Goal: Task Accomplishment & Management: Complete application form

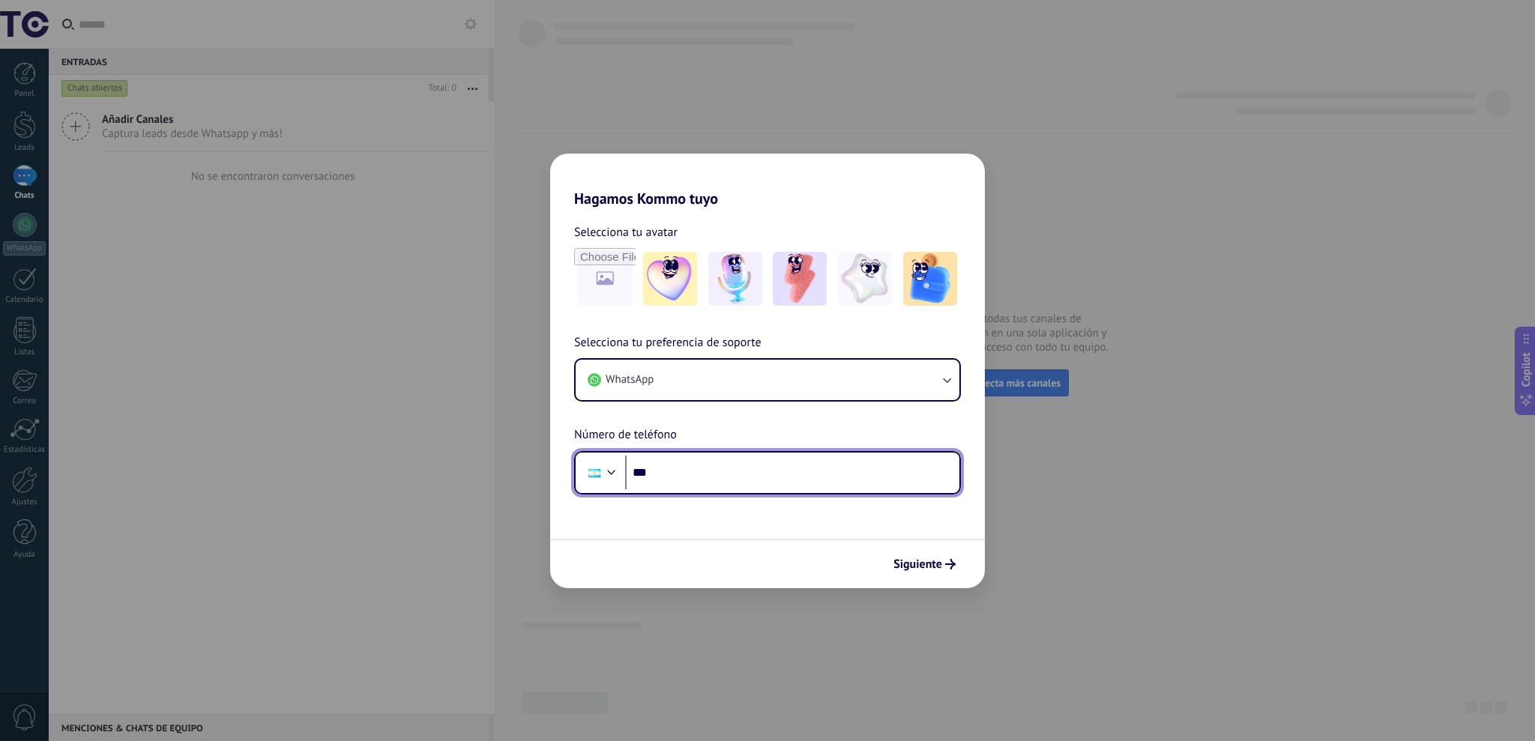
click at [670, 484] on input "***" at bounding box center [792, 473] width 334 height 34
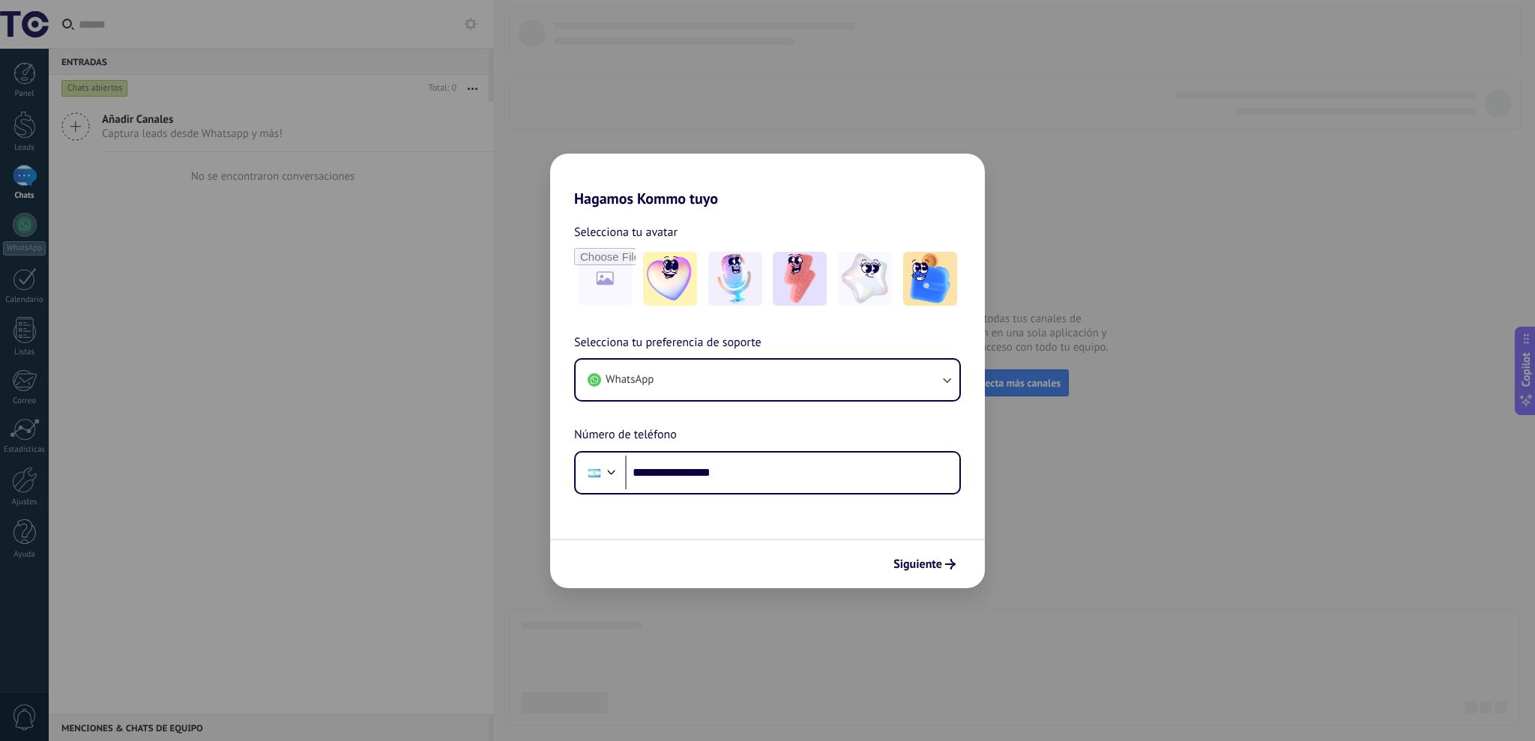
click at [723, 339] on span "Selecciona tu preferencia de soporte" at bounding box center [667, 343] width 187 height 19
click at [935, 564] on span "Siguiente" at bounding box center [917, 564] width 49 height 10
click at [936, 564] on span "Siguiente" at bounding box center [917, 564] width 49 height 10
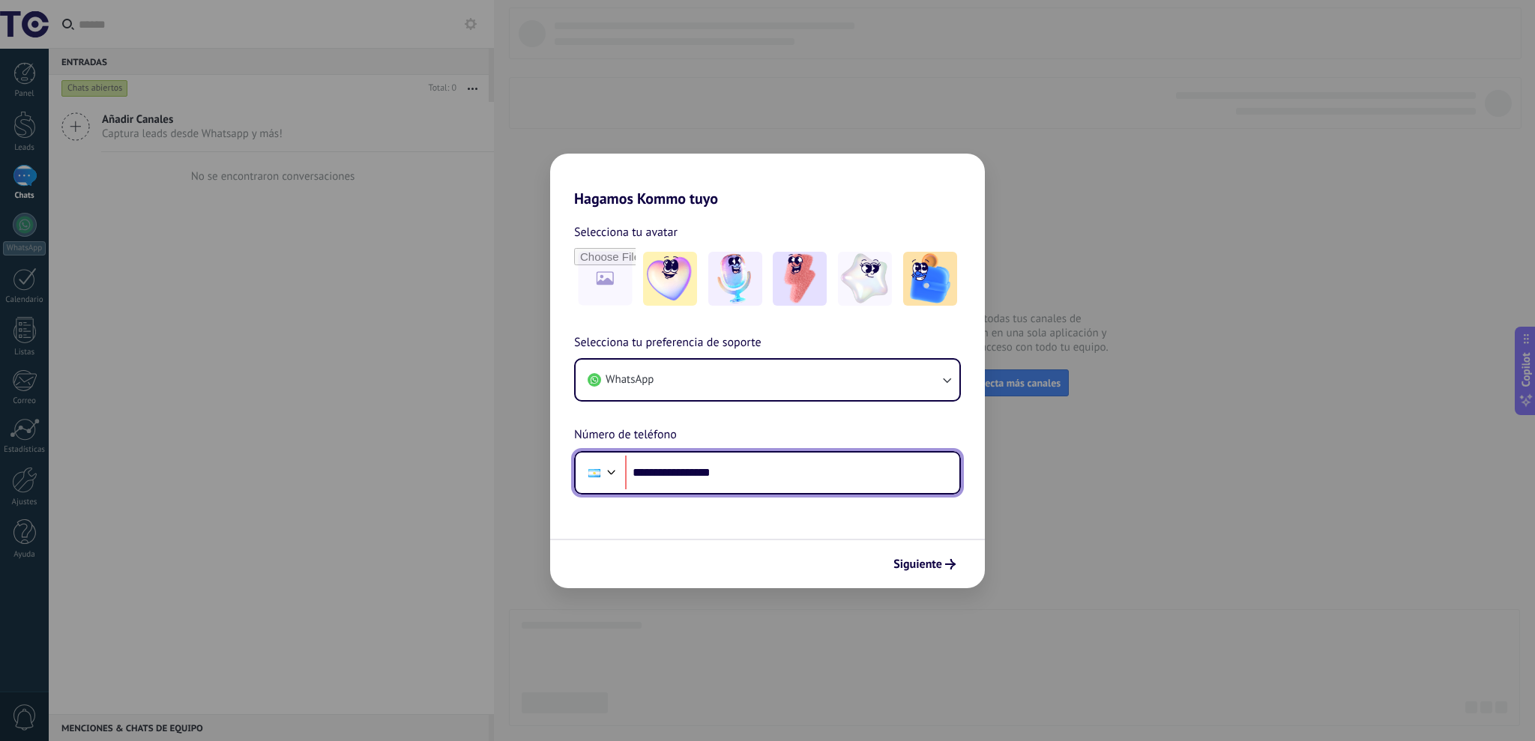
click at [678, 472] on input "**********" at bounding box center [792, 473] width 334 height 34
type input "**********"
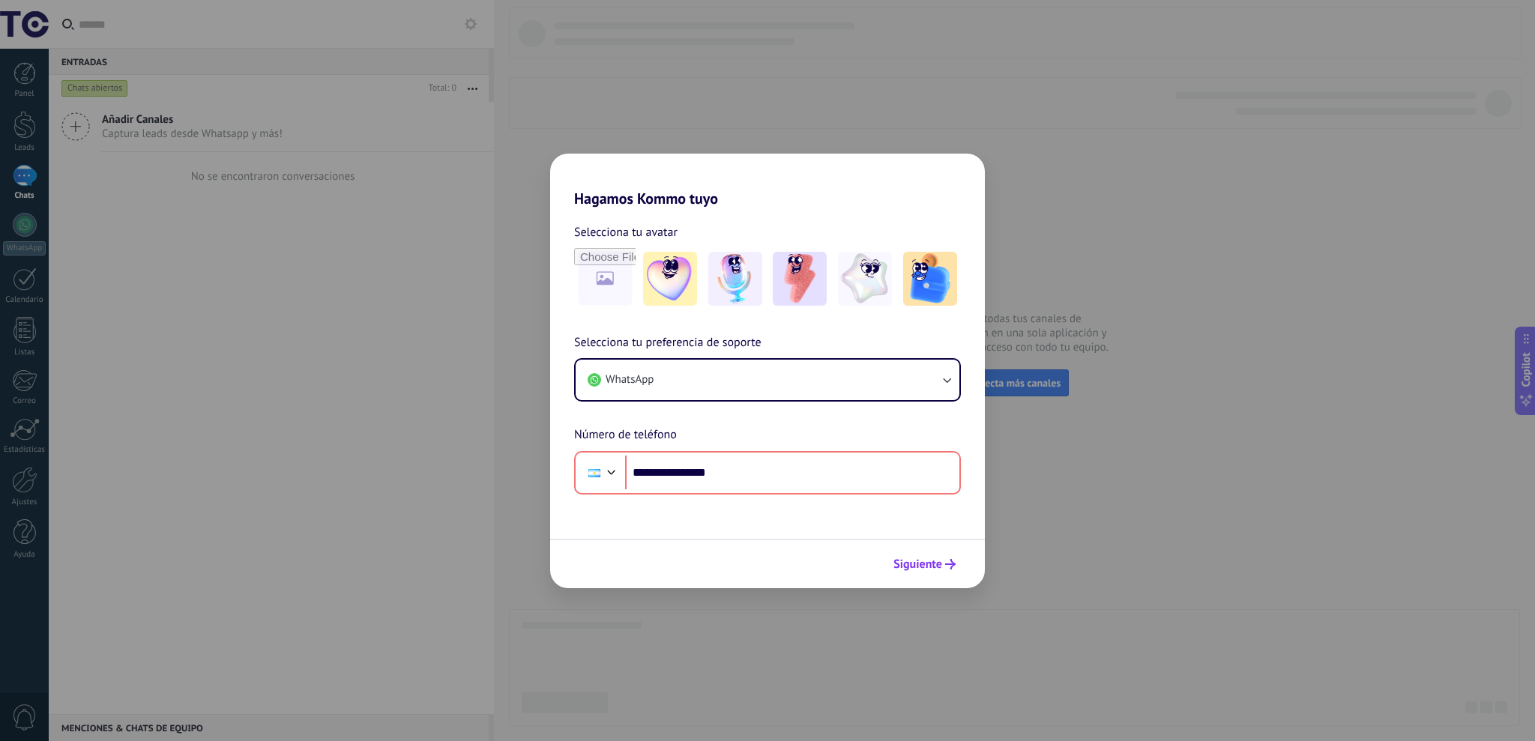
click at [905, 560] on span "Siguiente" at bounding box center [917, 564] width 49 height 10
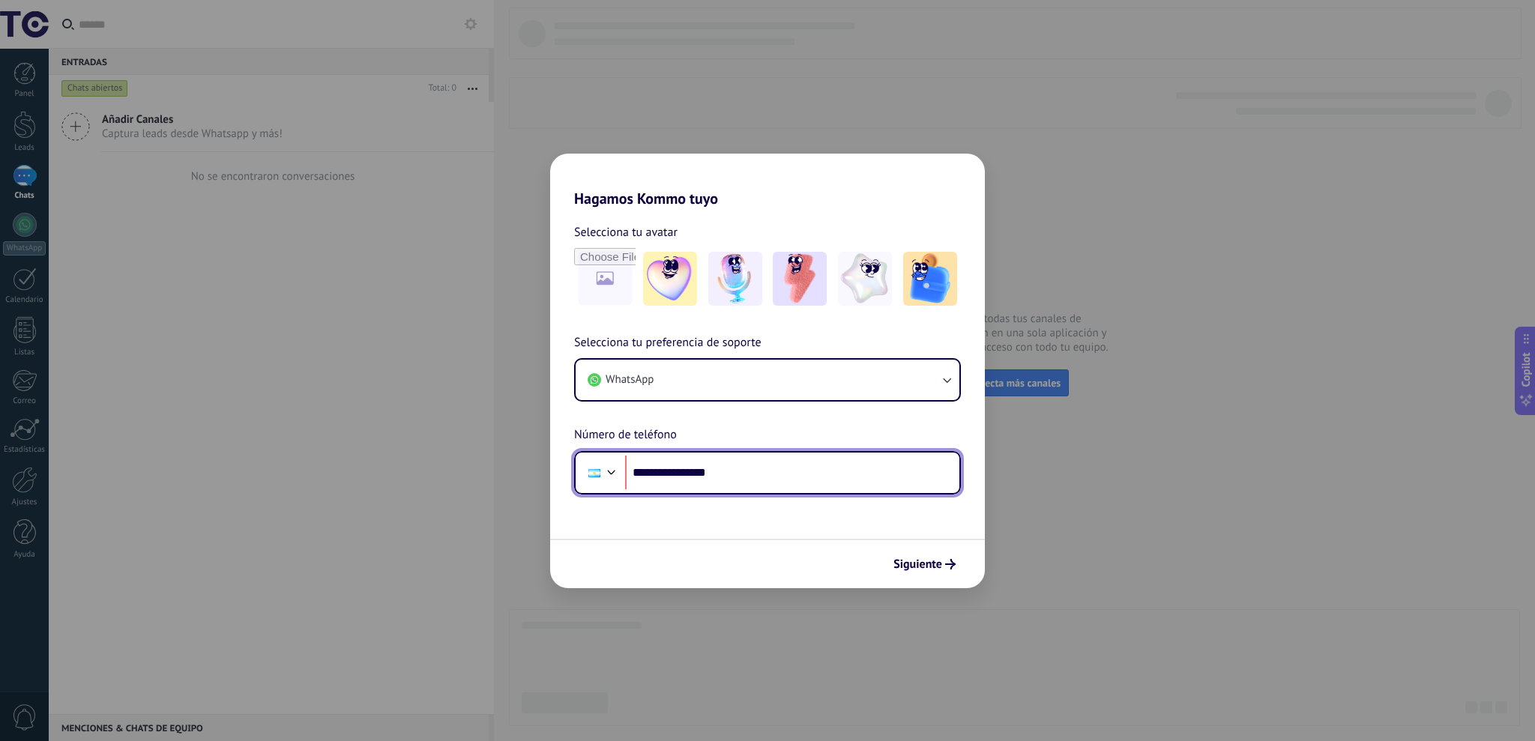
click at [738, 469] on input "**********" at bounding box center [792, 473] width 334 height 34
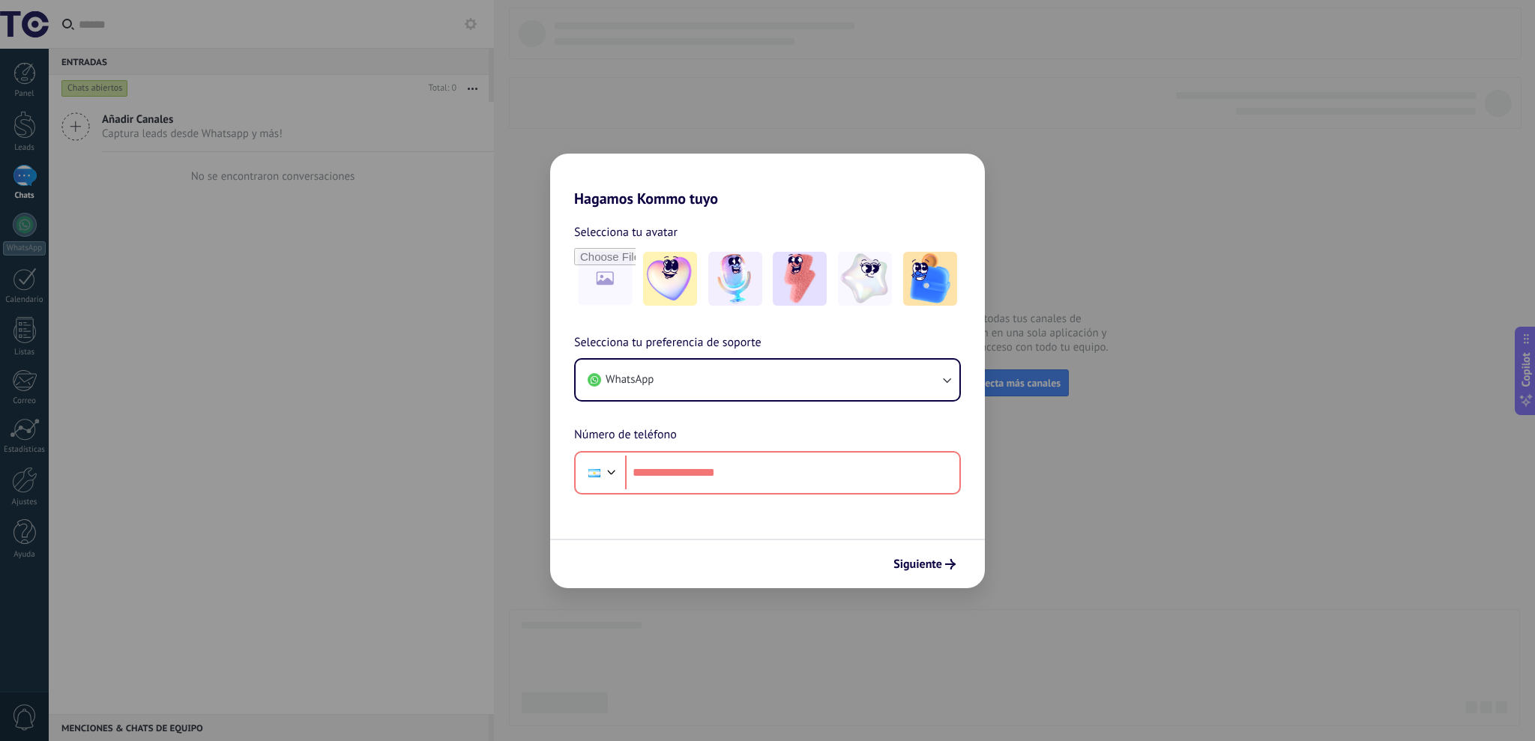
click at [980, 561] on div "Siguiente" at bounding box center [767, 563] width 435 height 49
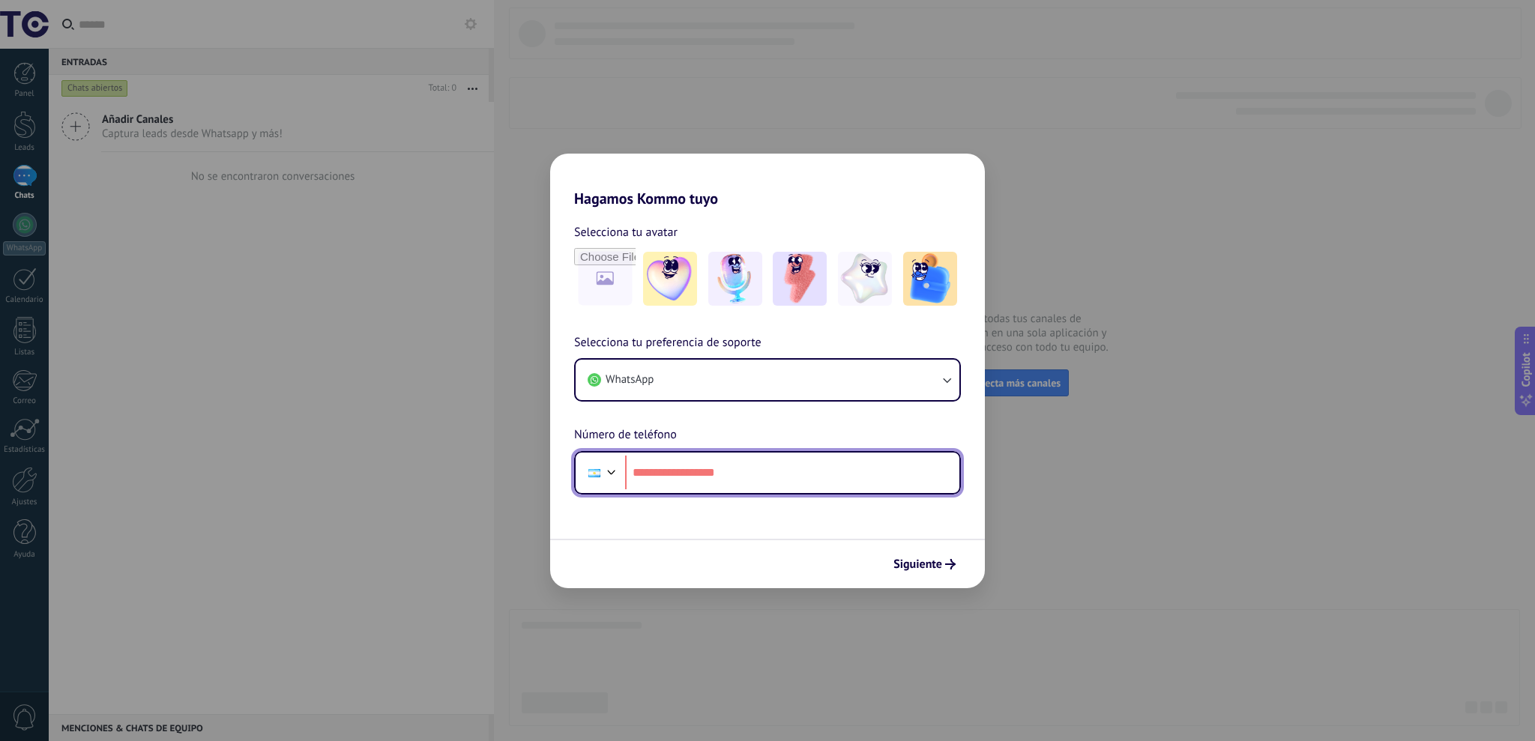
click at [681, 473] on input "tel" at bounding box center [792, 473] width 334 height 34
type input "**"
type input "**********"
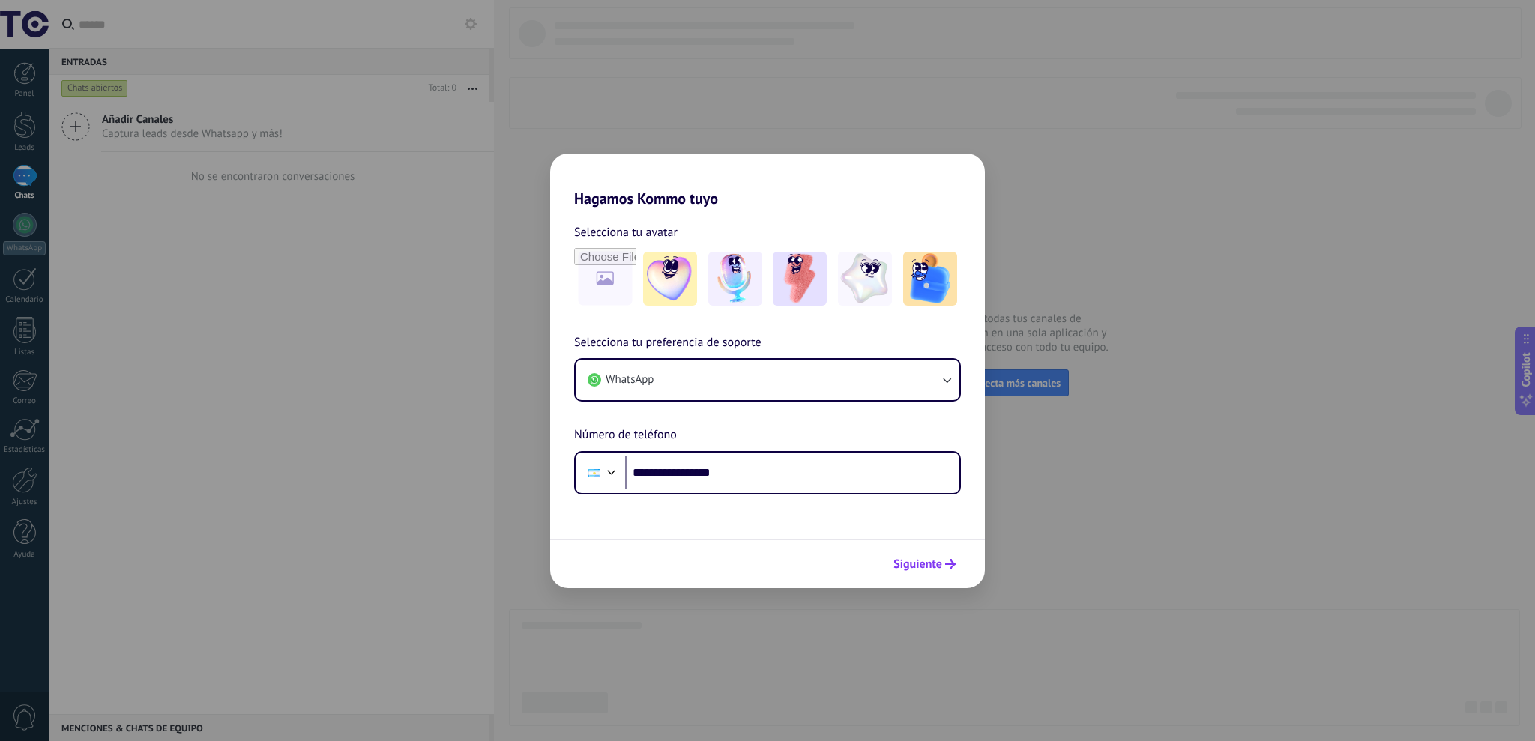
click at [914, 559] on span "Siguiente" at bounding box center [917, 564] width 49 height 10
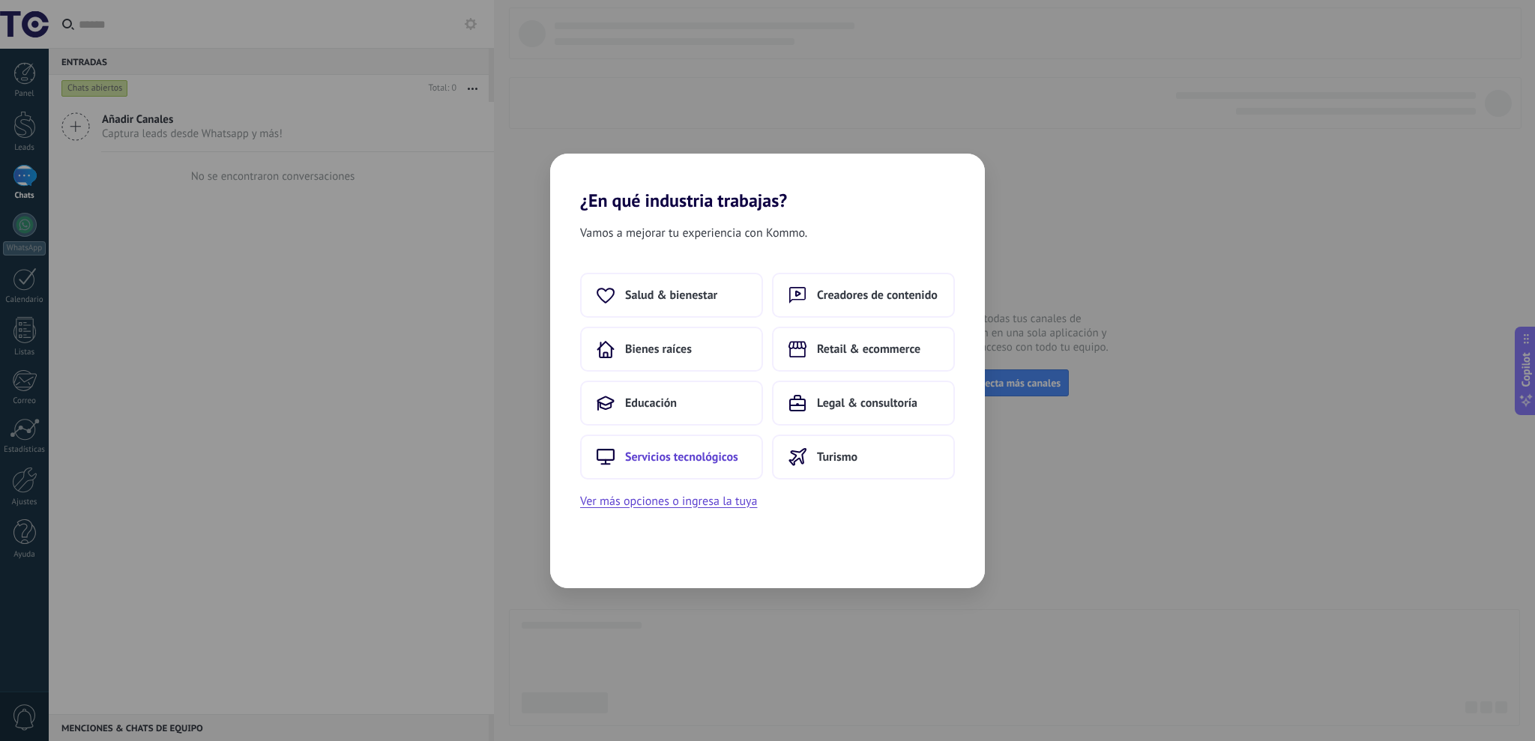
click at [696, 459] on span "Servicios tecnológicos" at bounding box center [681, 457] width 113 height 15
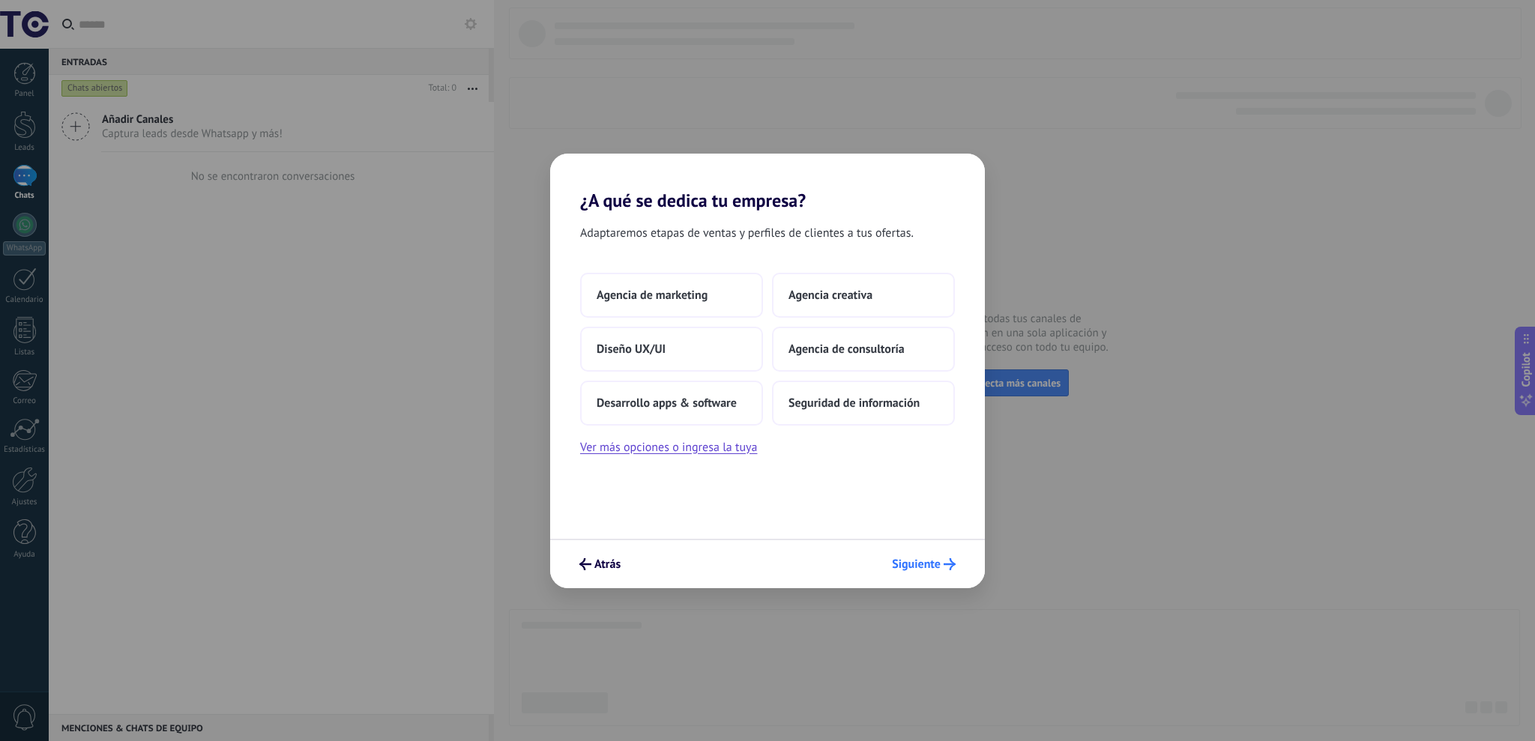
click at [932, 559] on span "Siguiente" at bounding box center [916, 564] width 49 height 10
click at [912, 567] on span "Siguiente" at bounding box center [916, 564] width 49 height 10
click at [723, 450] on button "Ver más opciones o ingresa la tuya" at bounding box center [668, 447] width 177 height 19
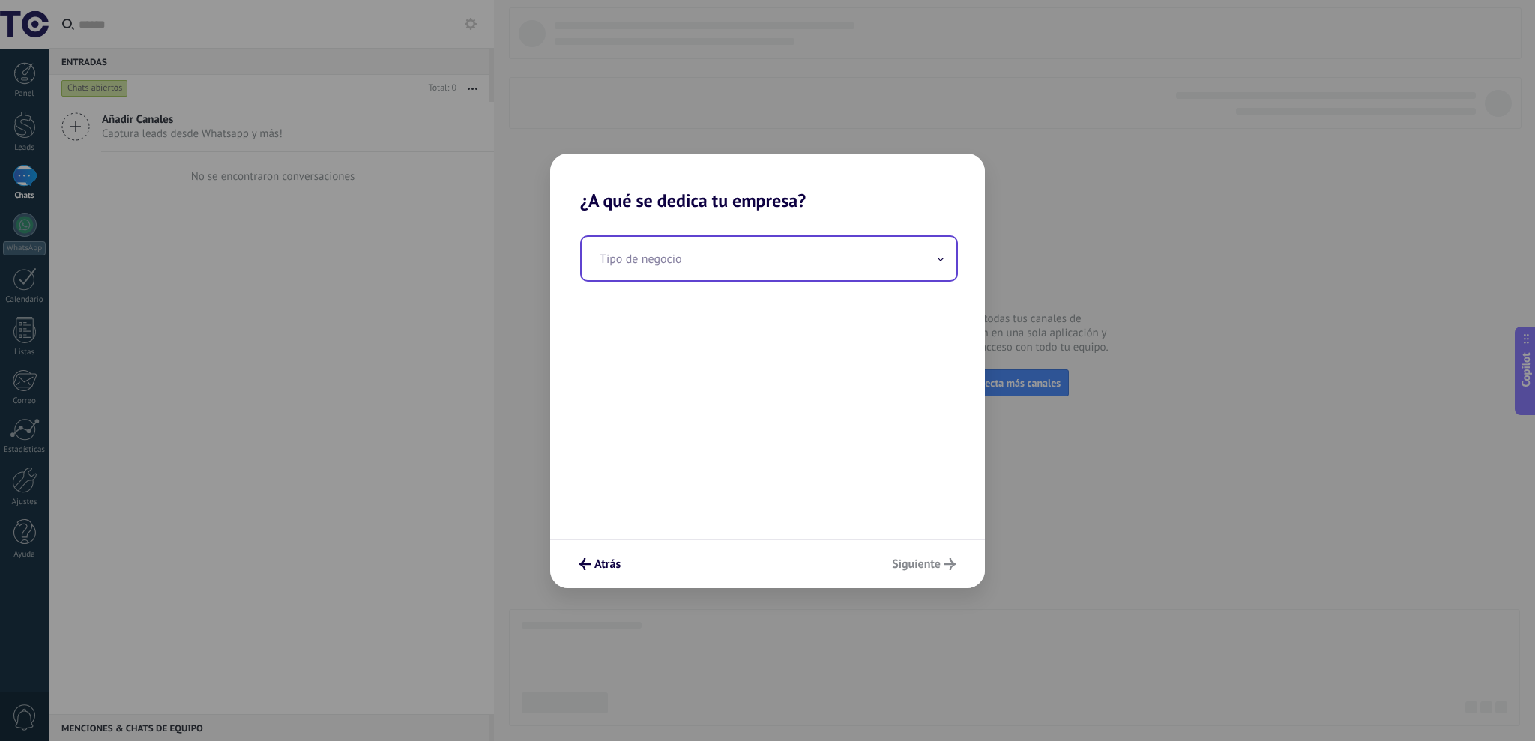
click at [700, 257] on input "text" at bounding box center [769, 258] width 375 height 43
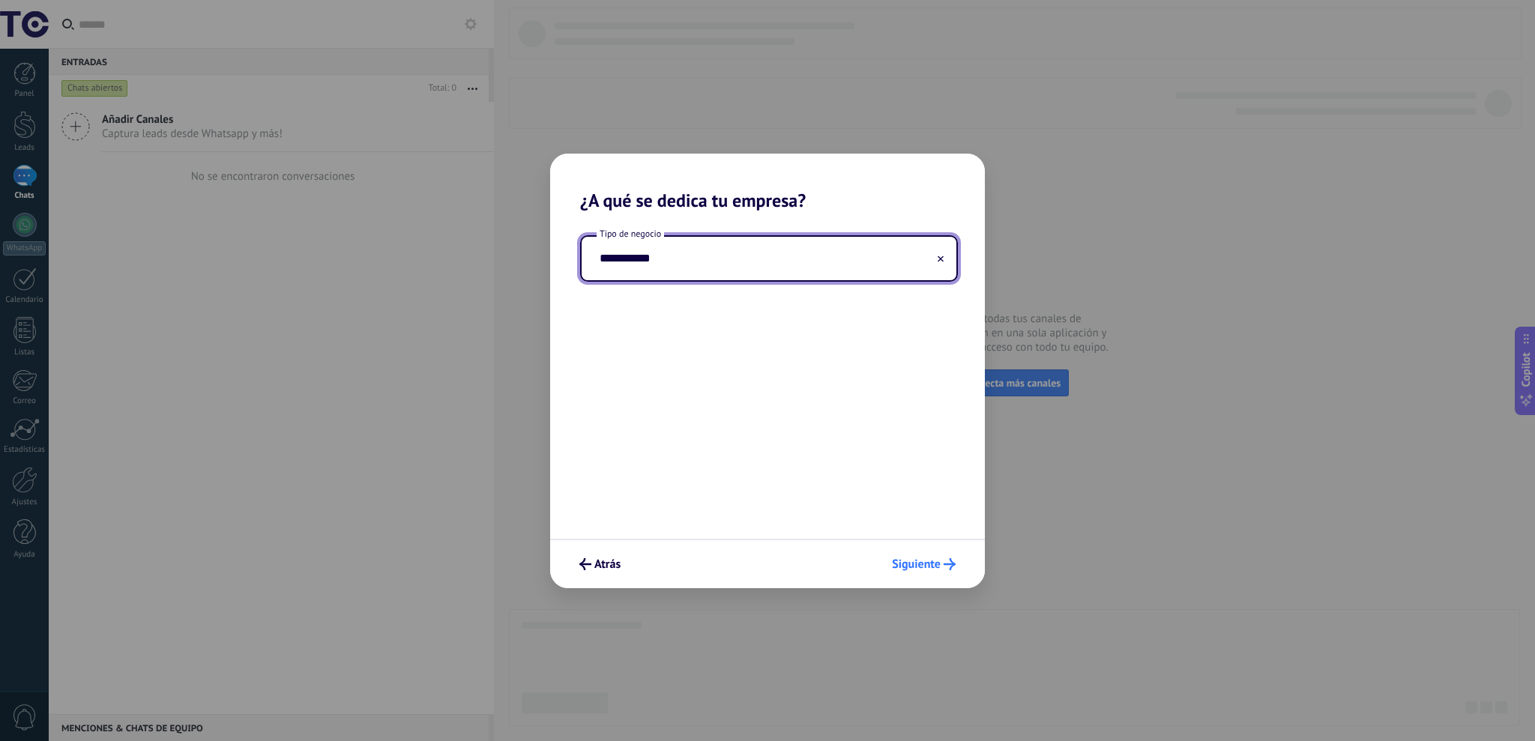
type input "**********"
click at [917, 563] on span "Siguiente" at bounding box center [916, 564] width 49 height 10
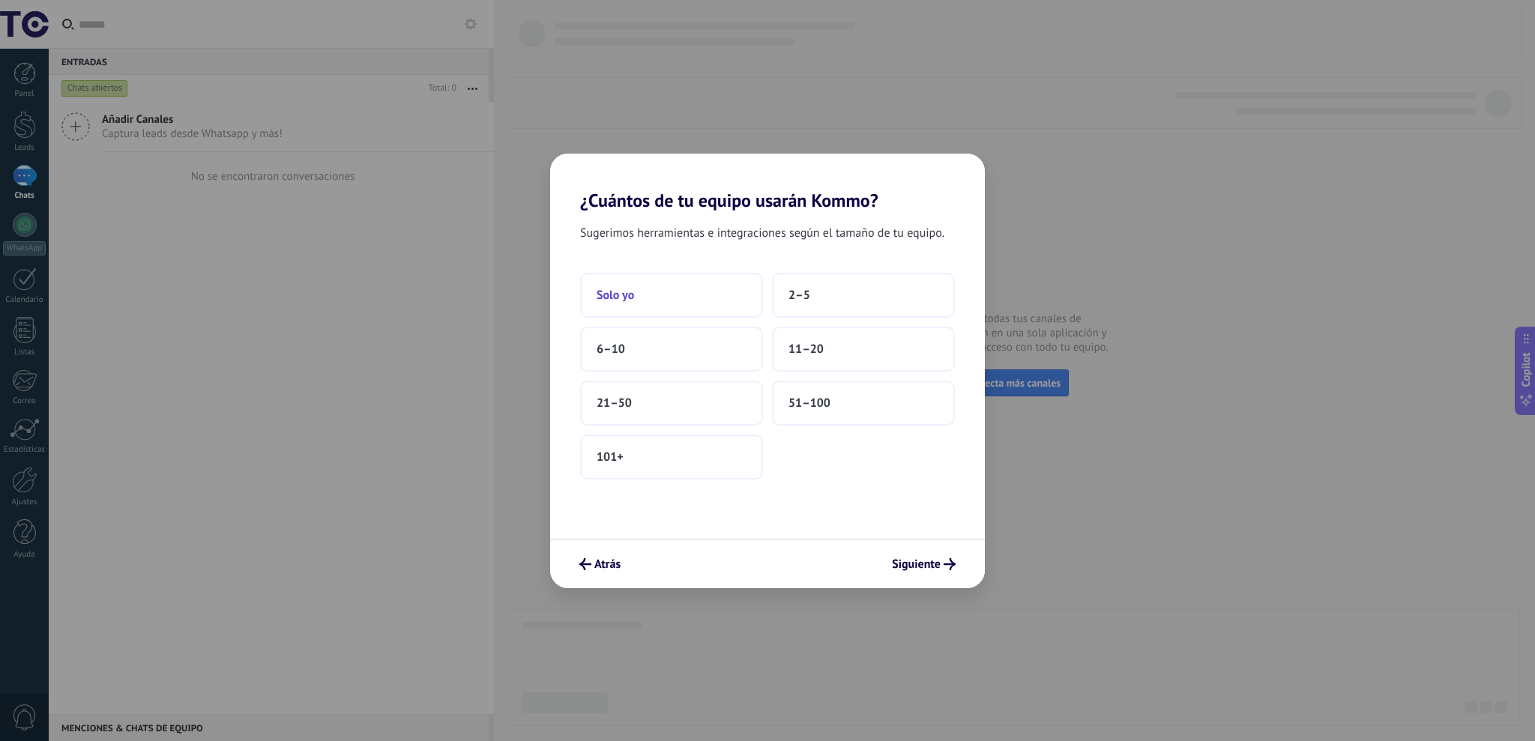
click at [605, 288] on span "Solo yo" at bounding box center [615, 295] width 37 height 15
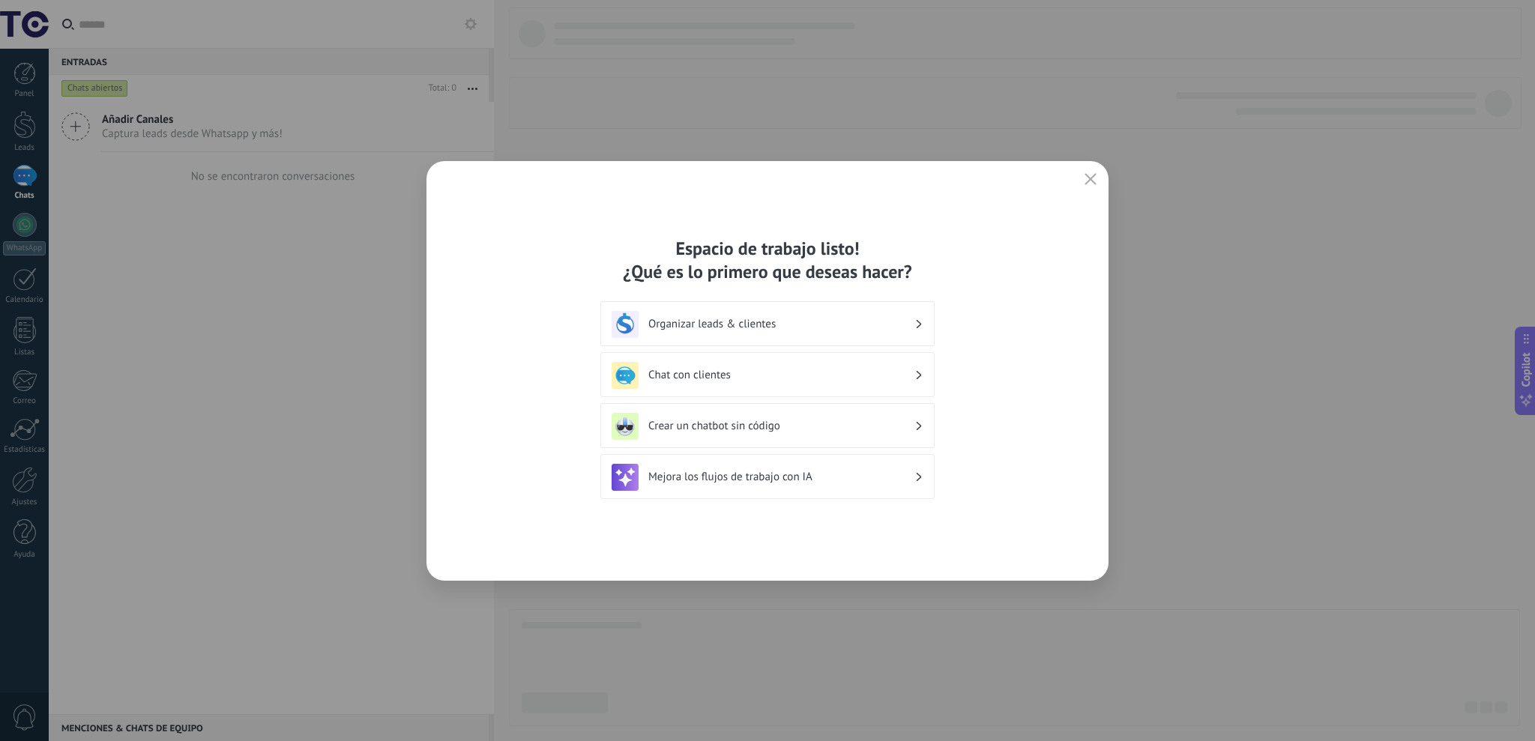
click at [810, 328] on h3 "Organizar leads & clientes" at bounding box center [781, 324] width 266 height 14
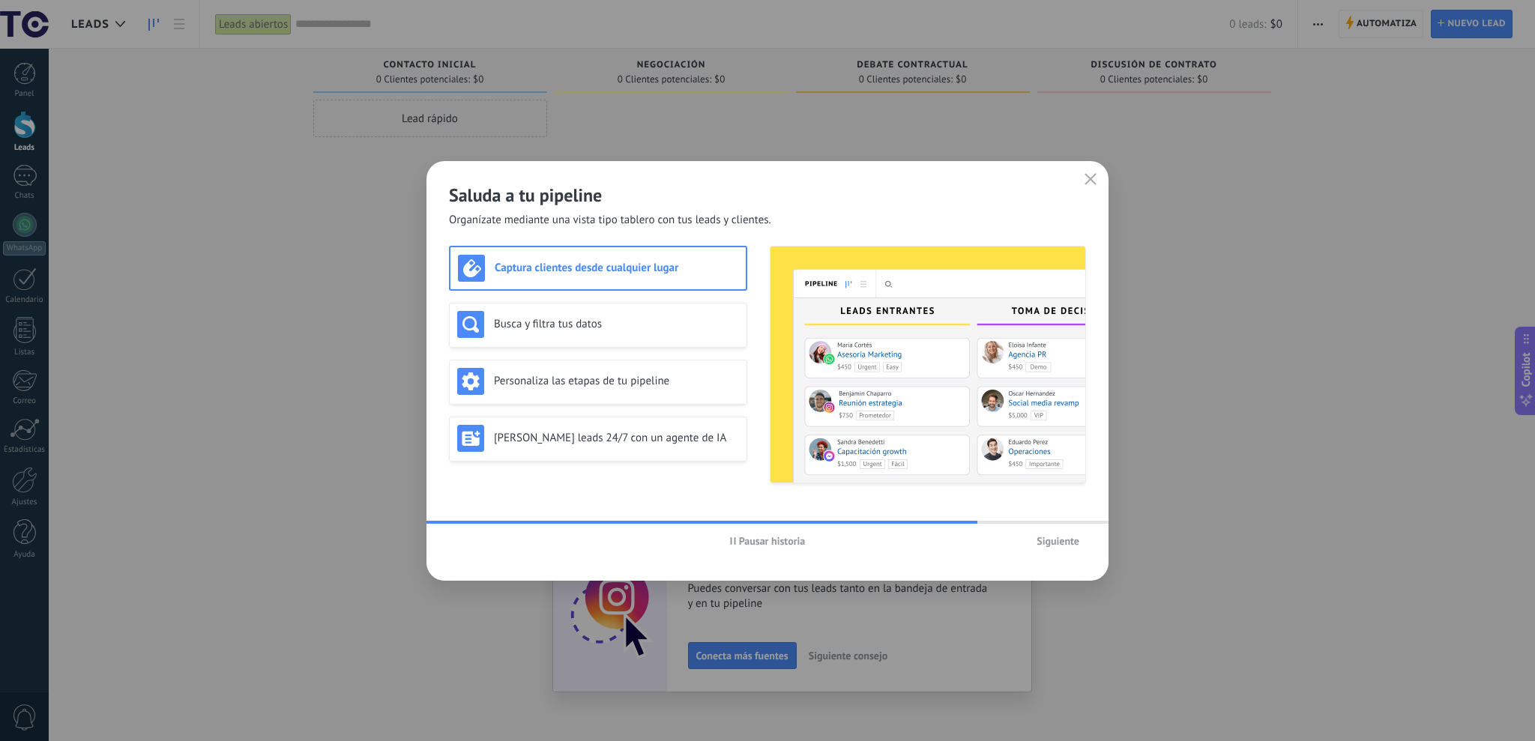
click at [739, 544] on span "Pausar historia" at bounding box center [772, 541] width 67 height 10
click at [744, 536] on span "Iniciar historia" at bounding box center [772, 541] width 64 height 10
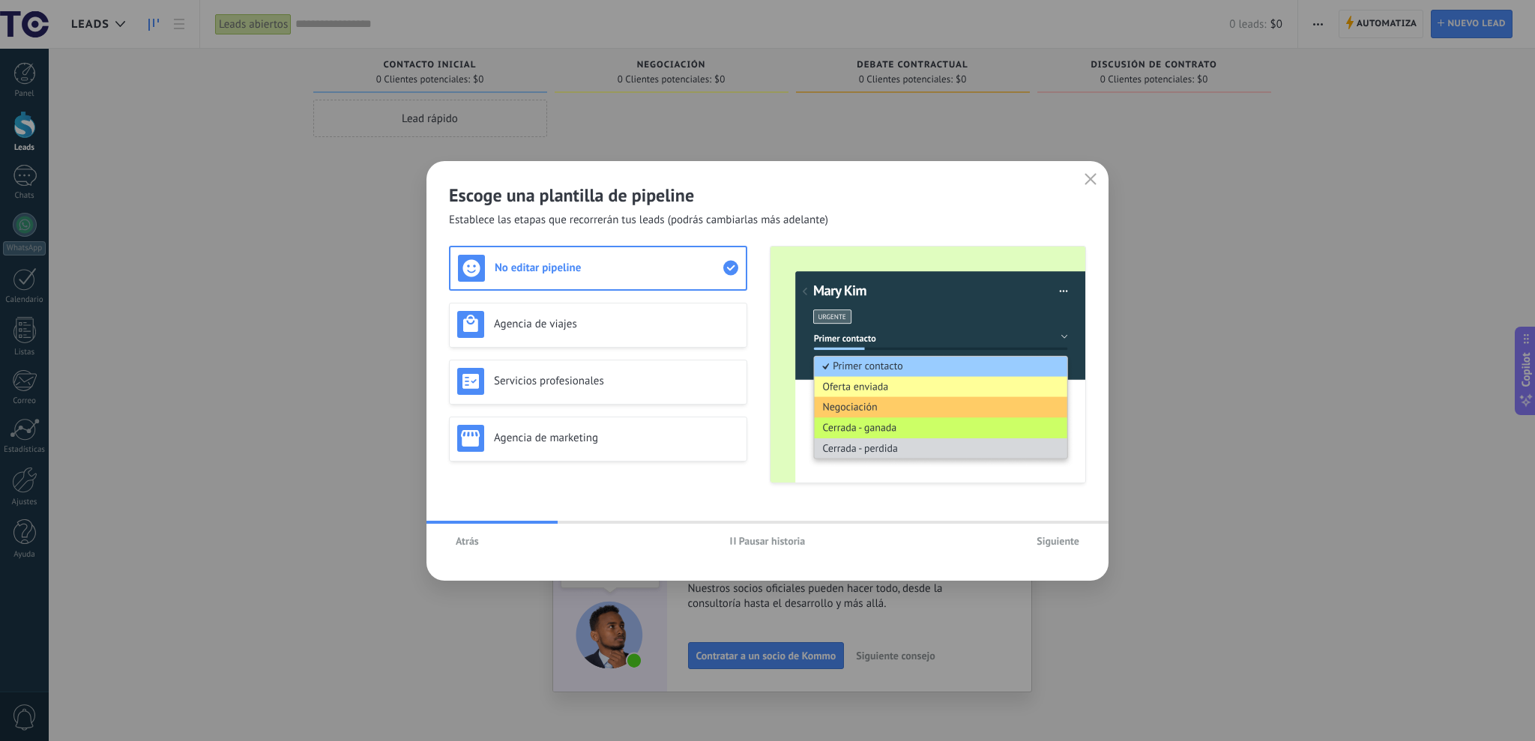
click at [478, 544] on button "Atrás" at bounding box center [467, 541] width 37 height 22
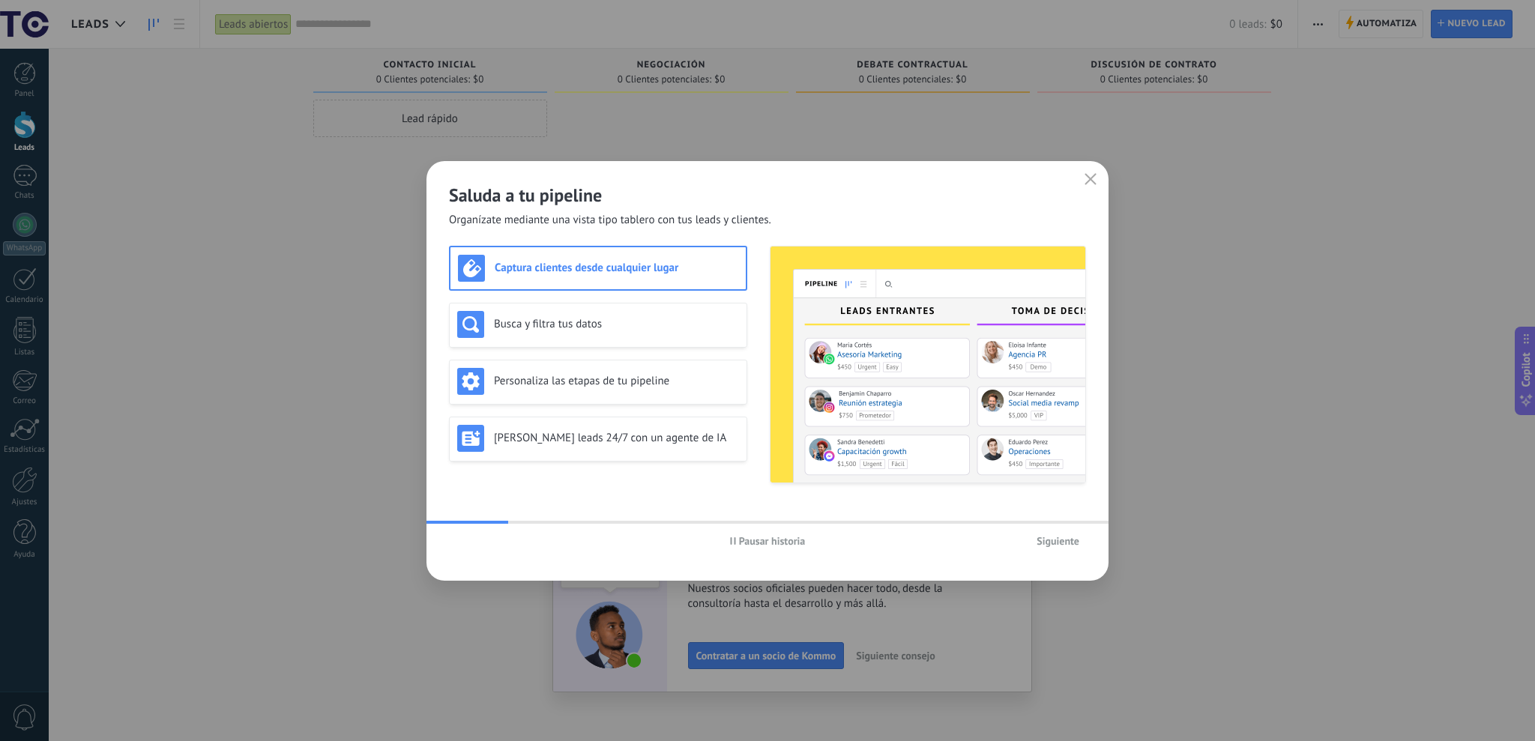
click at [773, 544] on span "Pausar historia" at bounding box center [772, 541] width 67 height 10
click at [557, 337] on div "Busca y filtra tus datos" at bounding box center [598, 324] width 282 height 27
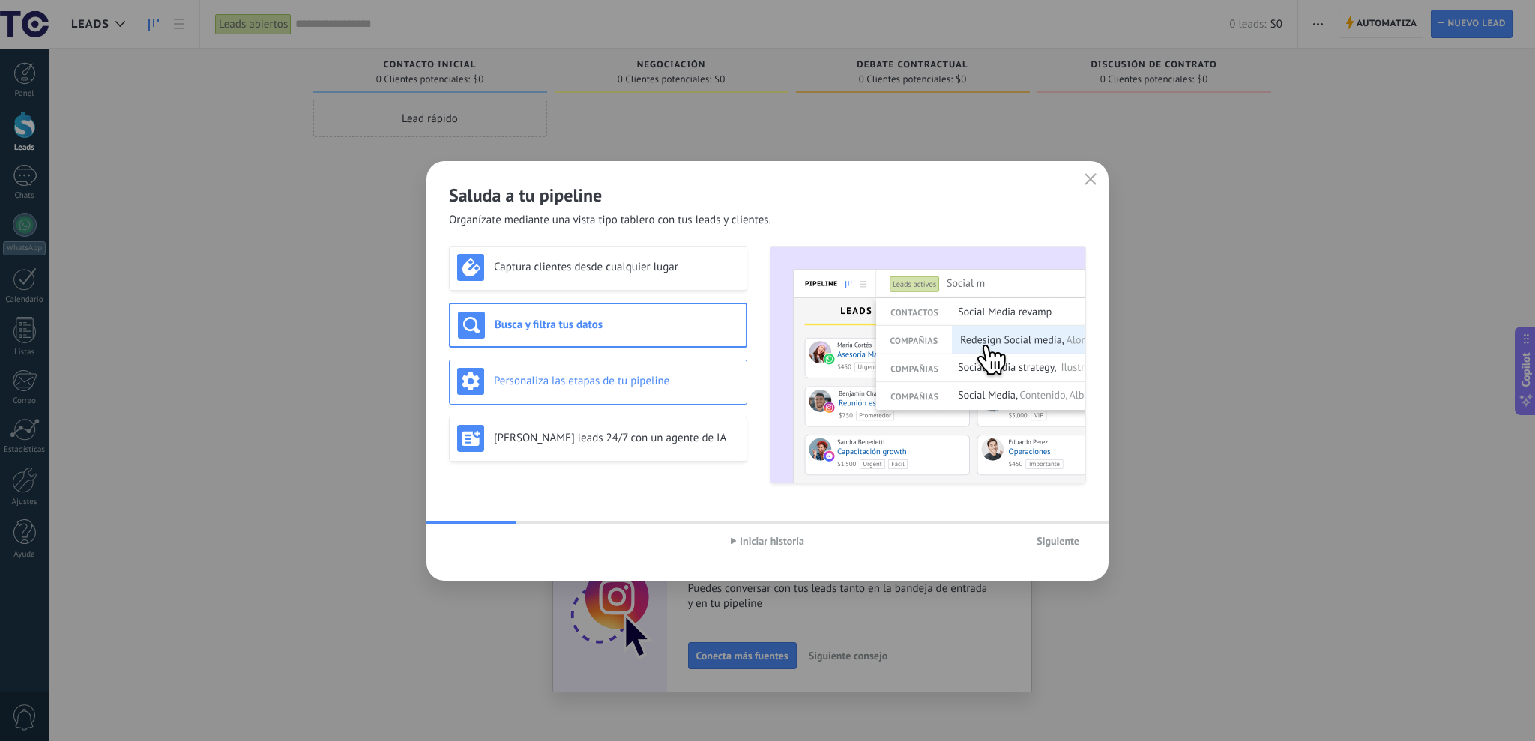
click at [552, 368] on div "Personaliza las etapas de tu pipeline" at bounding box center [598, 381] width 282 height 27
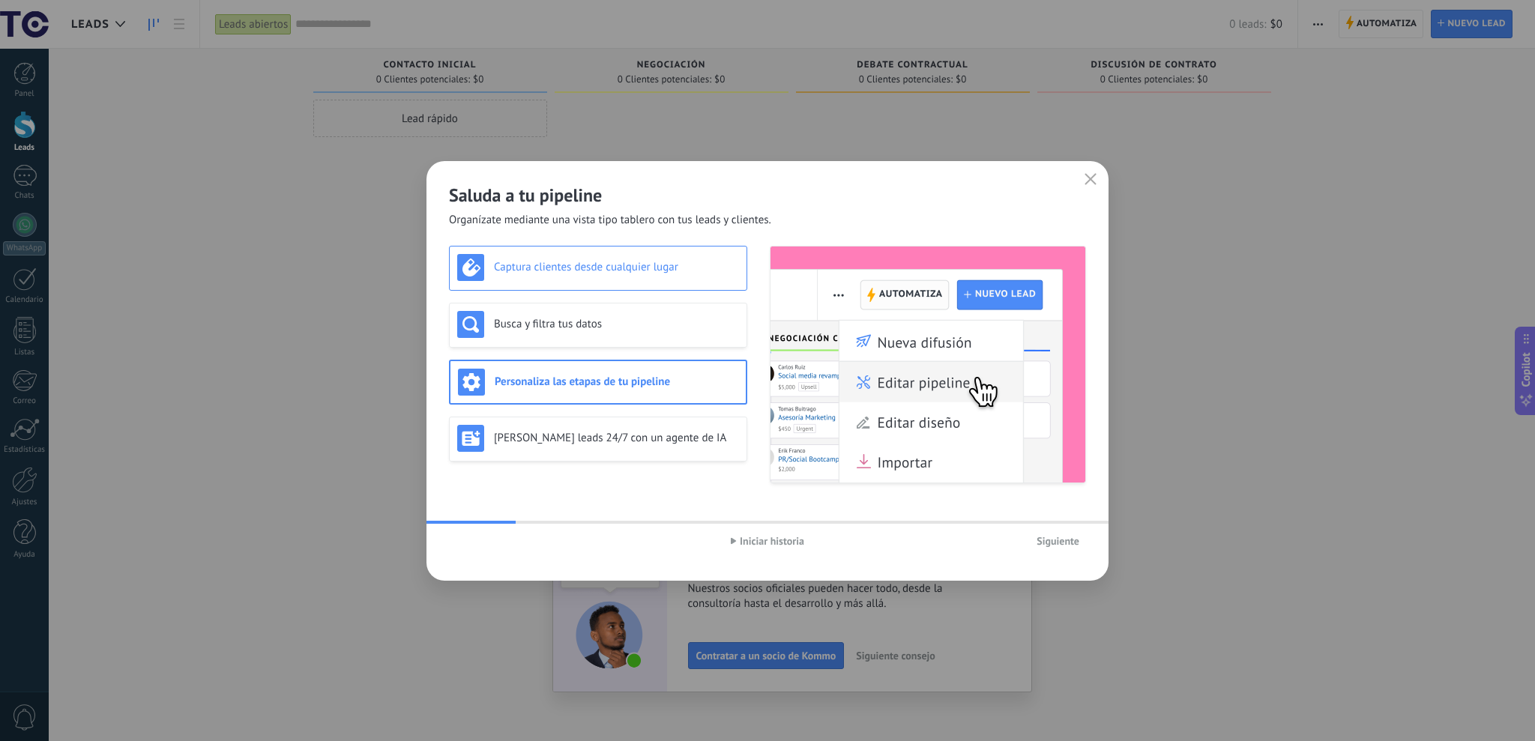
click at [557, 268] on h3 "Captura clientes desde cualquier lugar" at bounding box center [616, 267] width 245 height 14
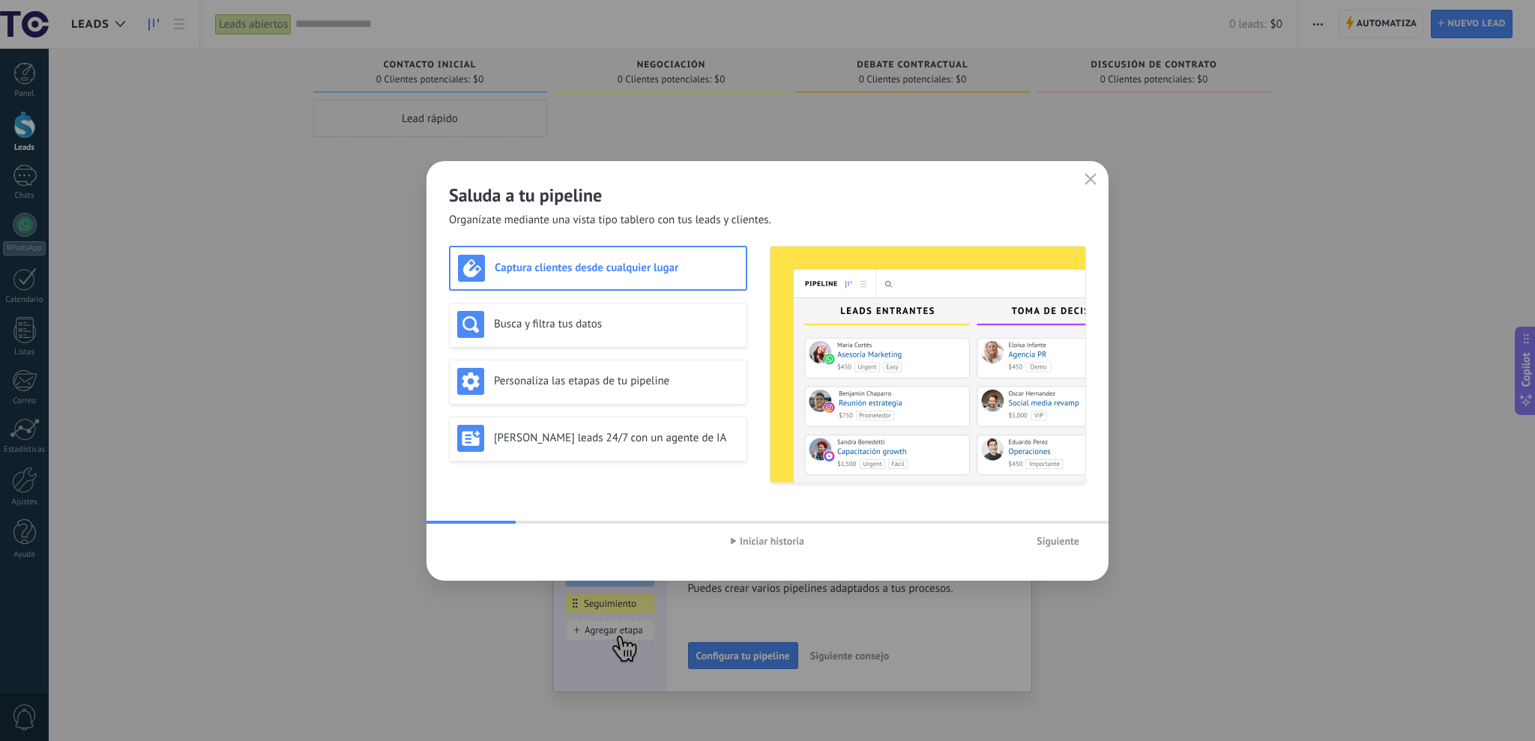
click at [778, 549] on button "Iniciar historia" at bounding box center [767, 541] width 87 height 22
click at [778, 549] on button "Pausar historia" at bounding box center [767, 541] width 89 height 22
click at [702, 340] on div "Busca y filtra tus datos" at bounding box center [598, 325] width 298 height 45
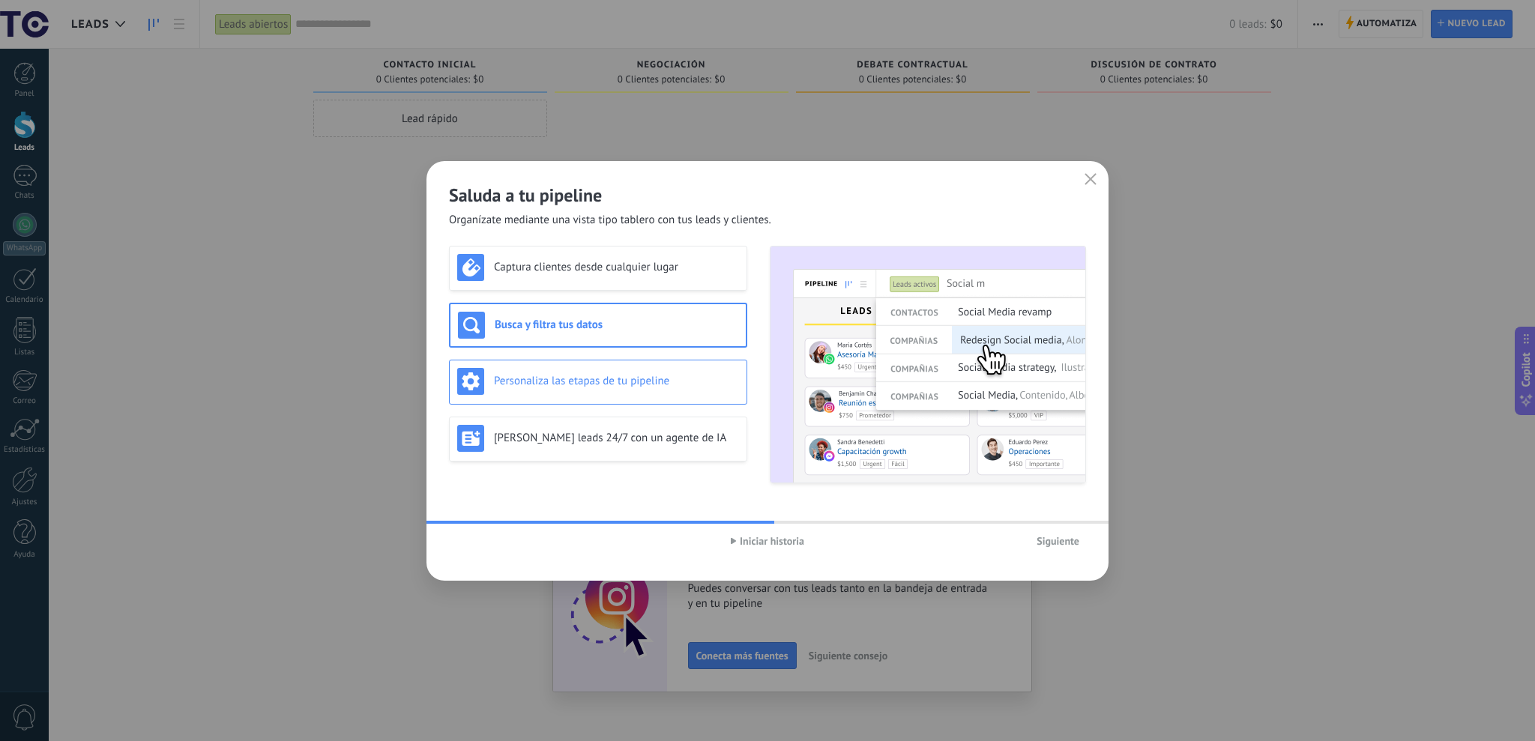
click at [690, 366] on div "Personaliza las etapas de tu pipeline" at bounding box center [598, 382] width 298 height 45
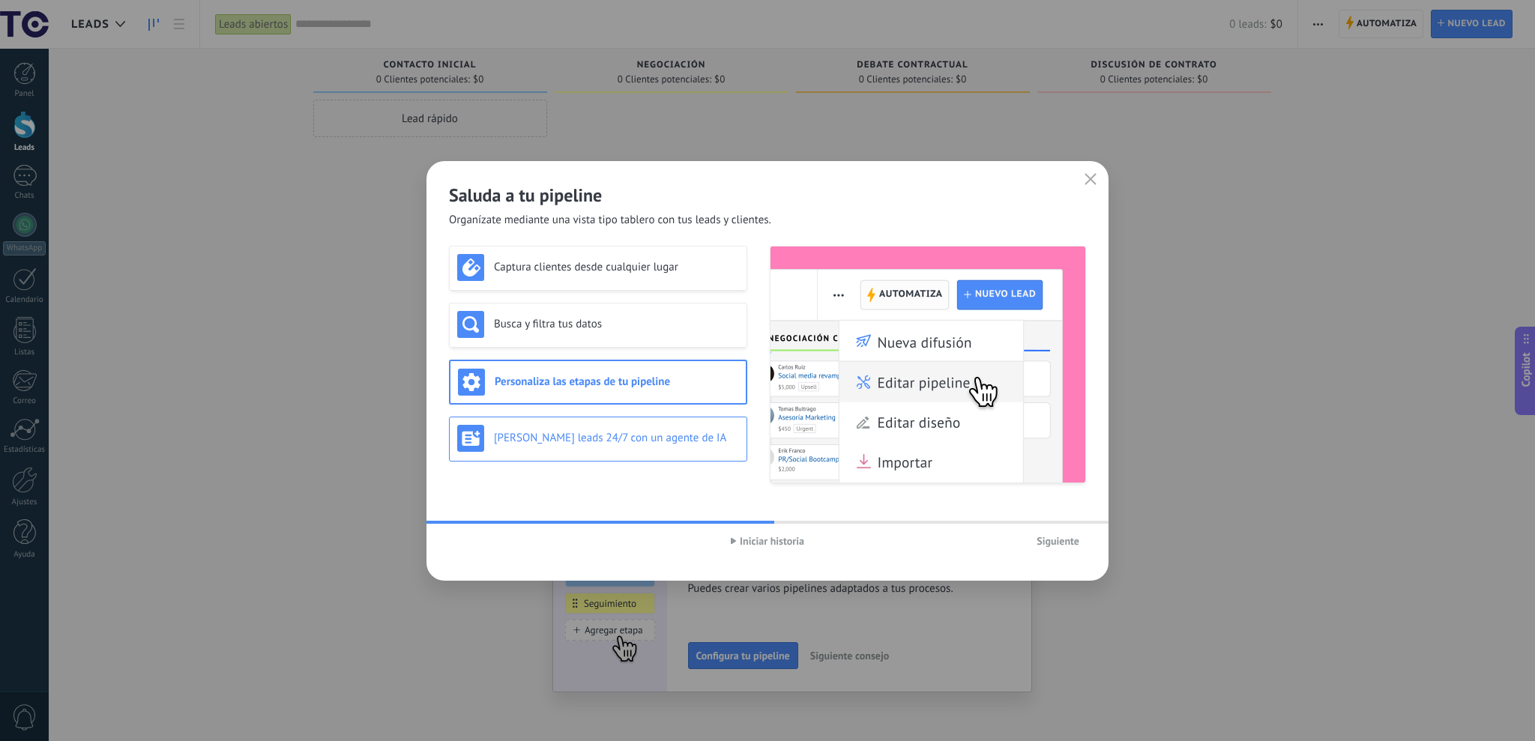
click at [553, 435] on h3 "[PERSON_NAME] leads 24/7 con un agente de IA" at bounding box center [616, 438] width 245 height 14
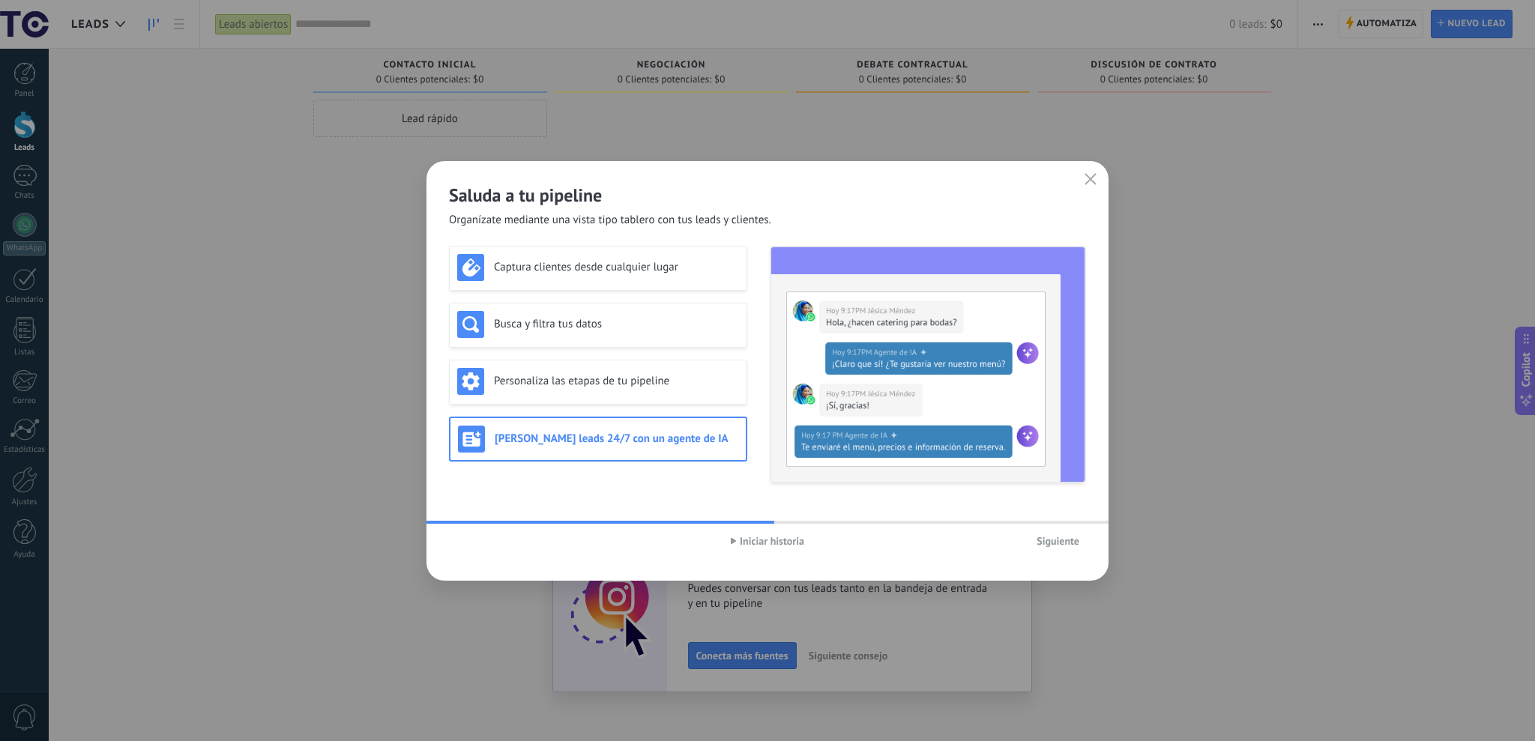
click at [782, 543] on span "Iniciar historia" at bounding box center [772, 541] width 64 height 10
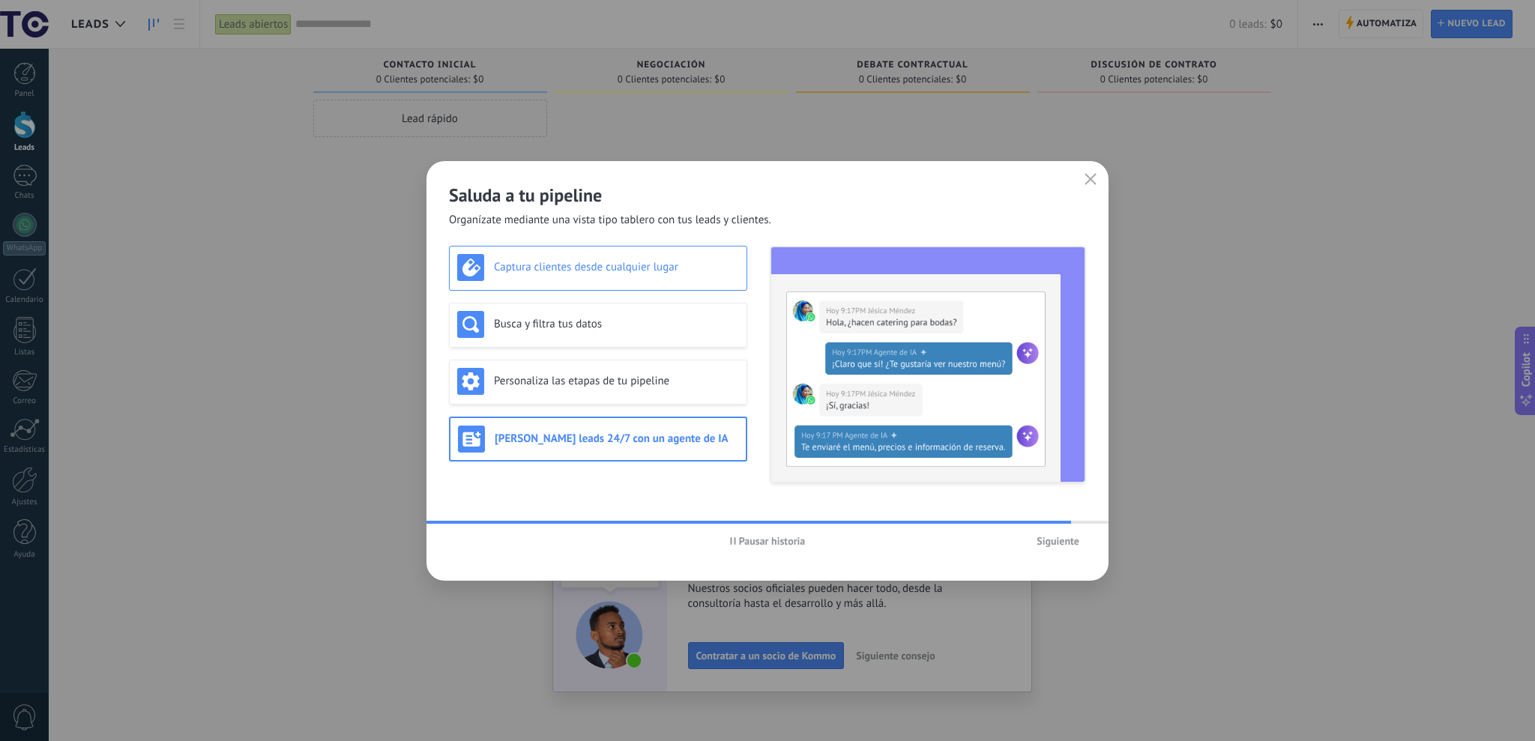
click at [645, 271] on h3 "Captura clientes desde cualquier lugar" at bounding box center [616, 267] width 245 height 14
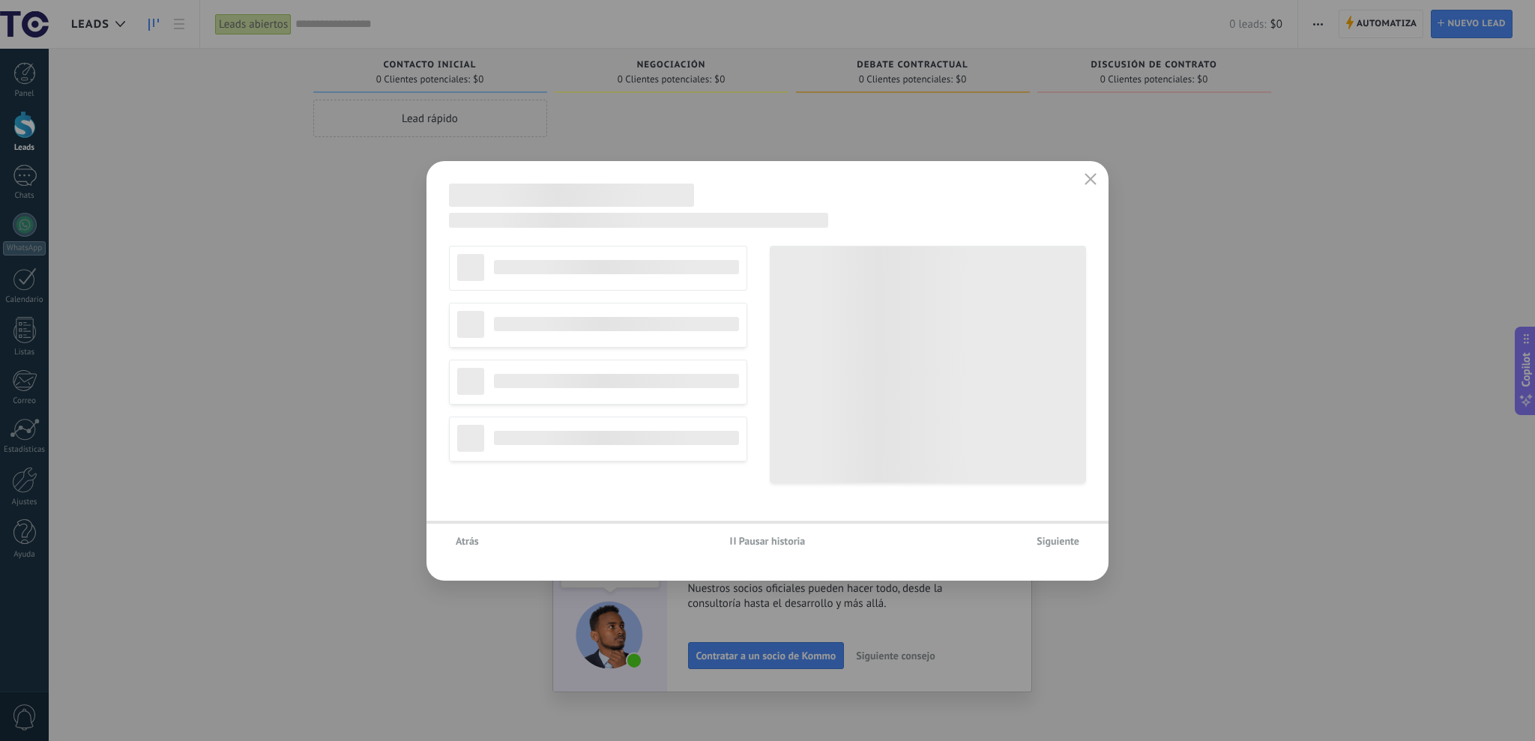
click at [465, 537] on span "Atrás" at bounding box center [467, 541] width 23 height 10
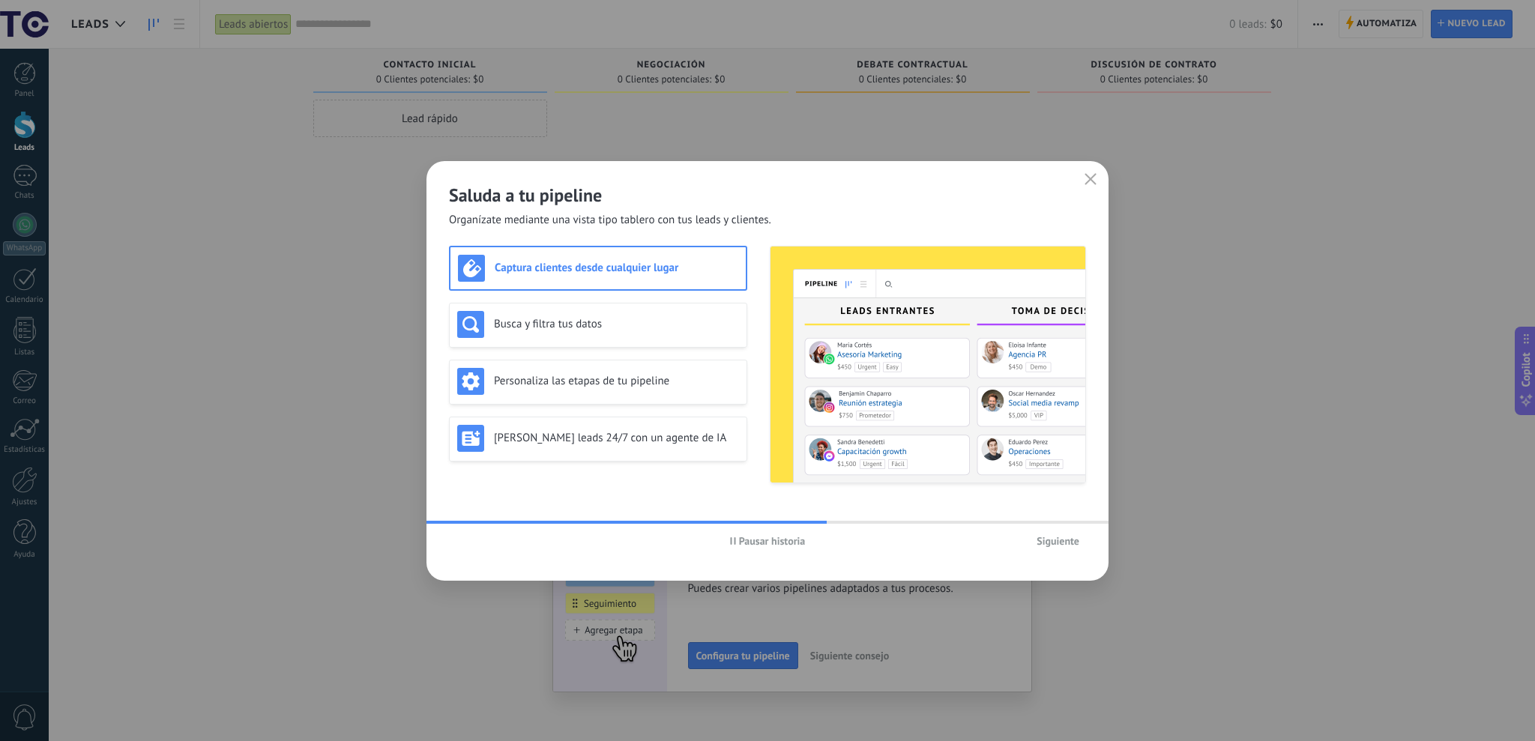
click at [1068, 546] on span "Siguiente" at bounding box center [1058, 541] width 43 height 10
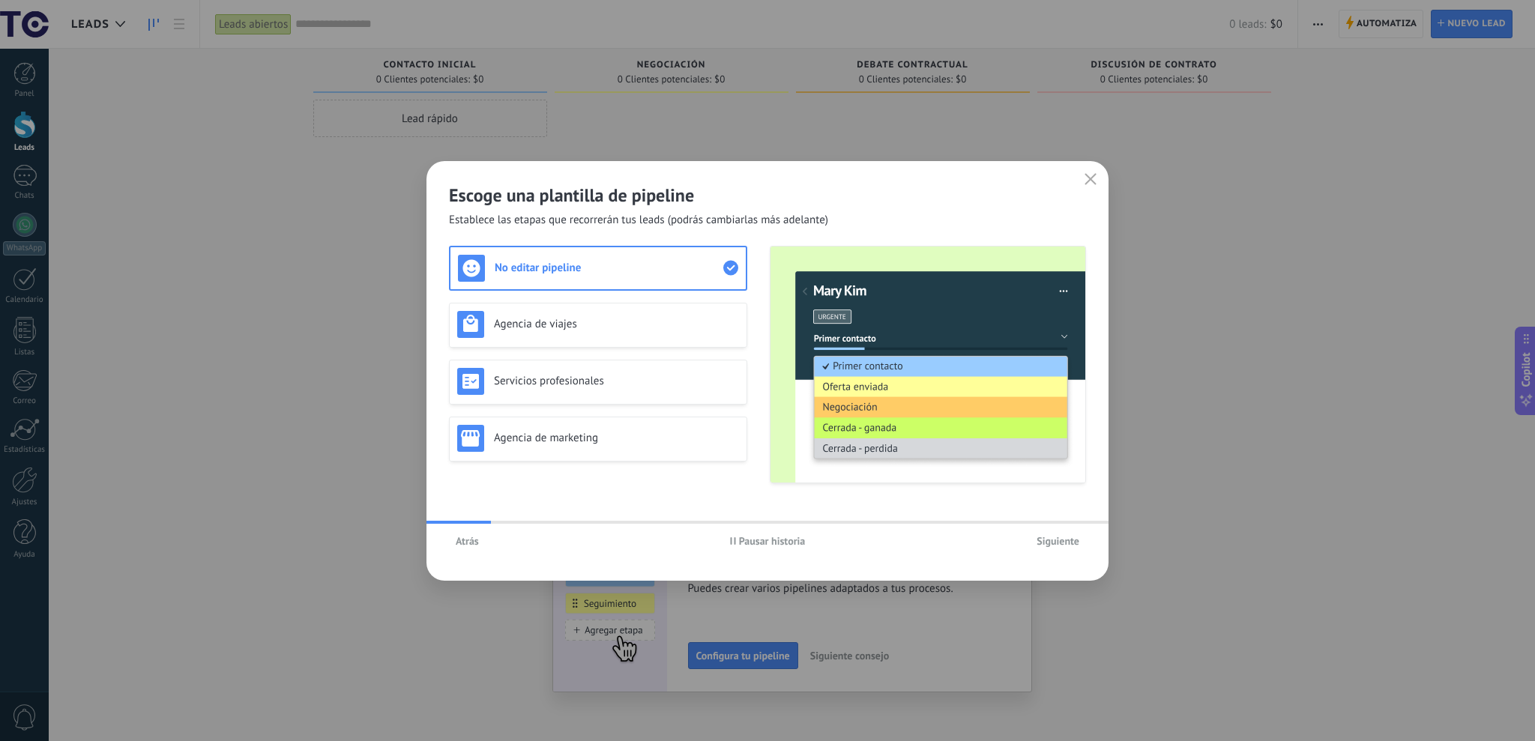
click at [475, 532] on button "Atrás" at bounding box center [467, 541] width 37 height 22
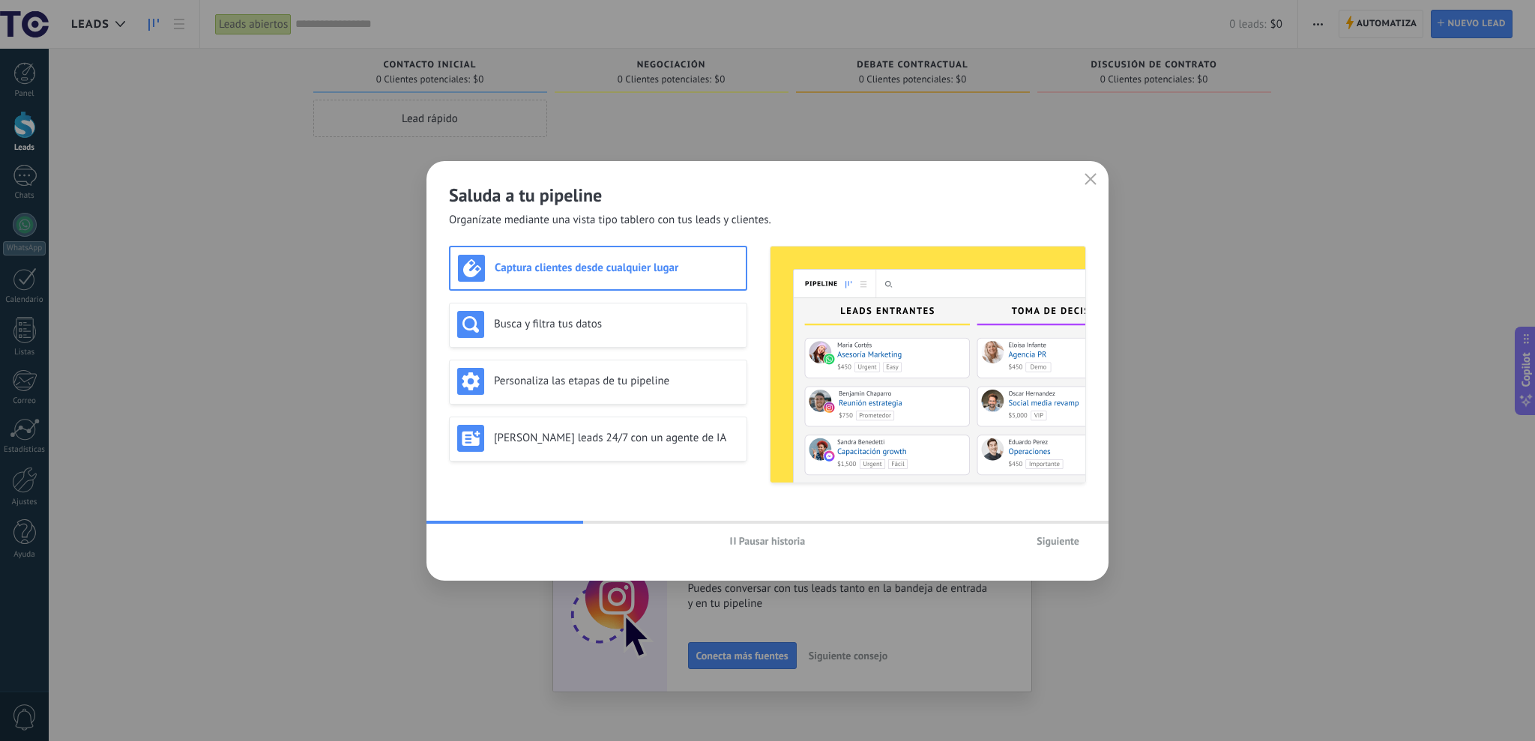
click at [1068, 540] on span "Siguiente" at bounding box center [1058, 541] width 43 height 10
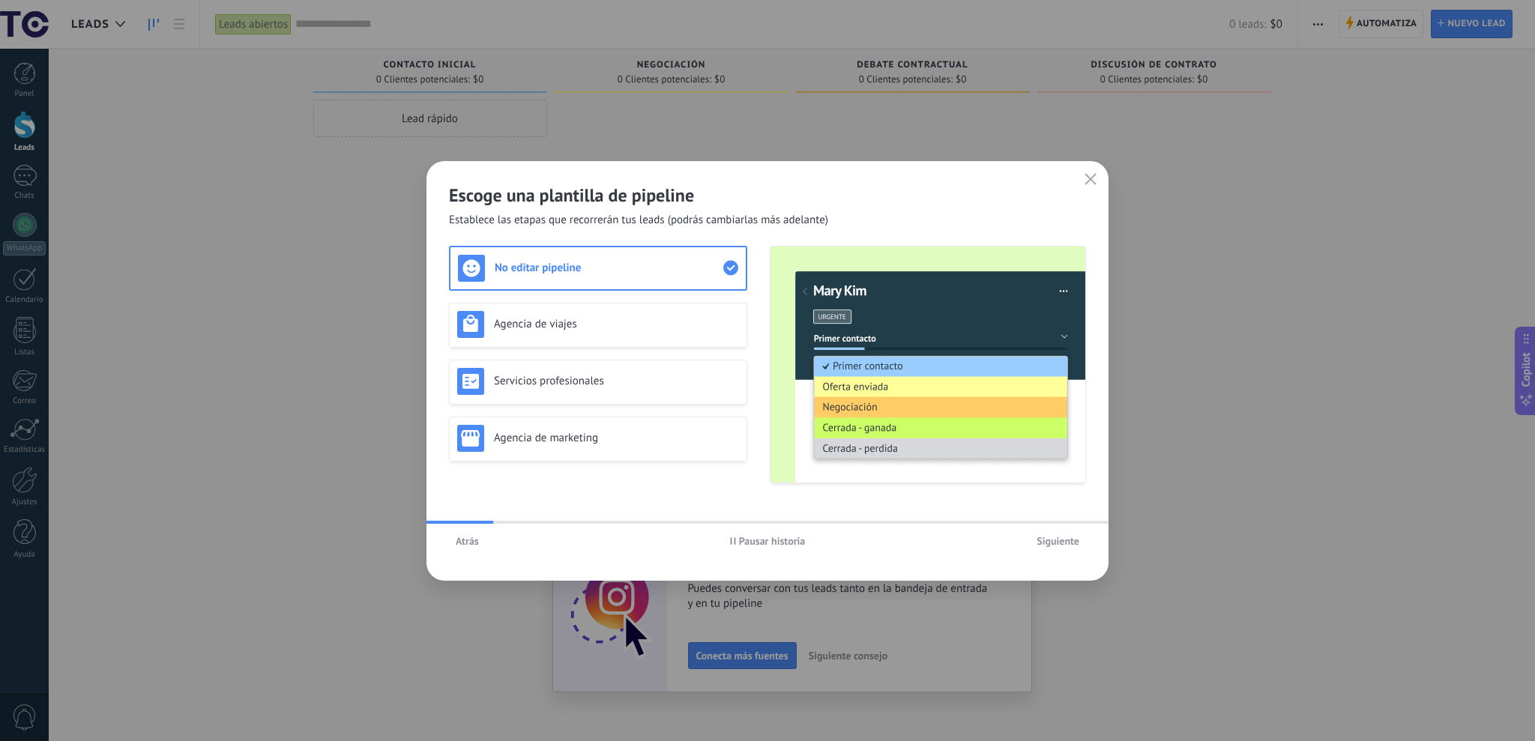
click at [782, 539] on span "Pausar historia" at bounding box center [772, 541] width 67 height 10
click at [464, 540] on span "Atrás" at bounding box center [467, 541] width 23 height 10
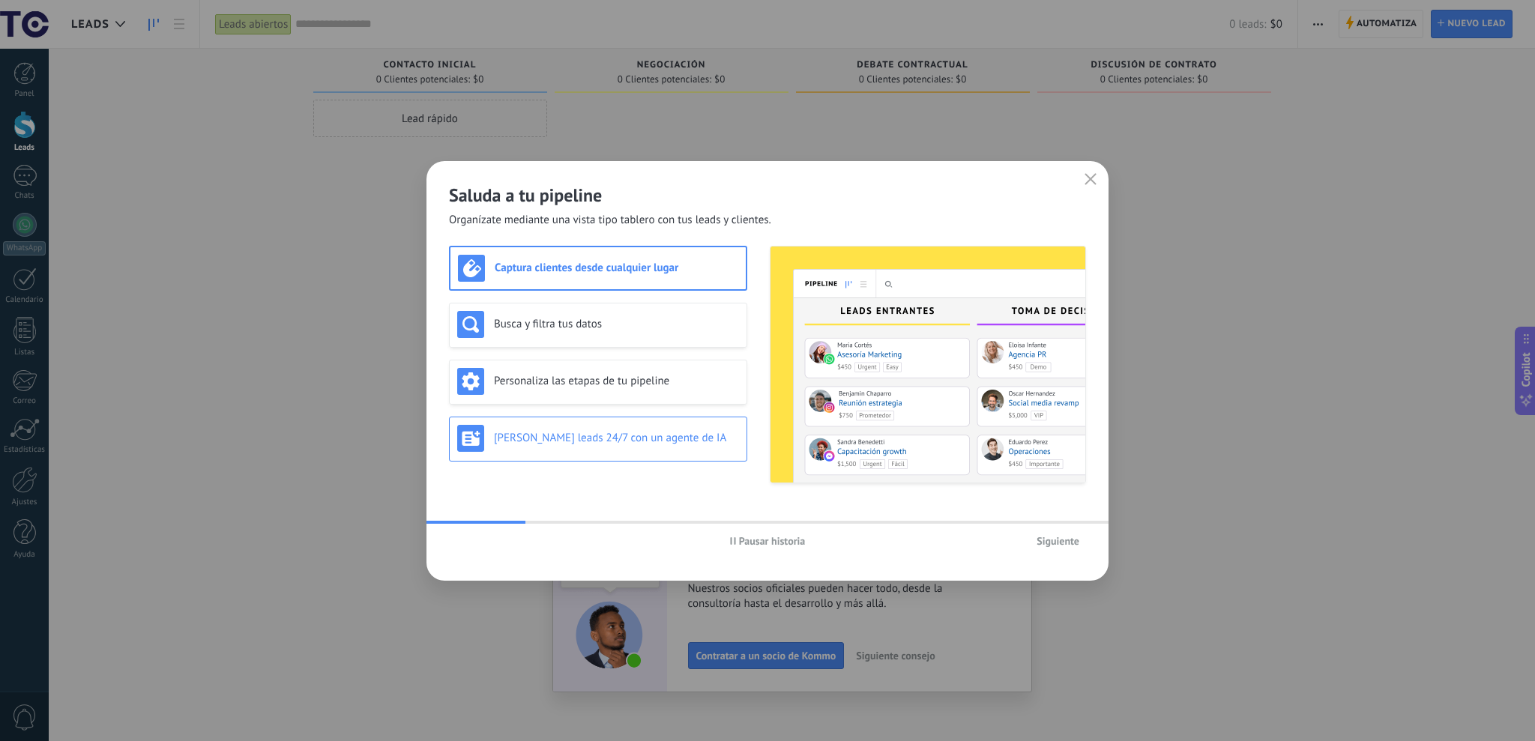
click at [535, 447] on div "[PERSON_NAME] leads 24/7 con un agente de IA" at bounding box center [598, 438] width 282 height 27
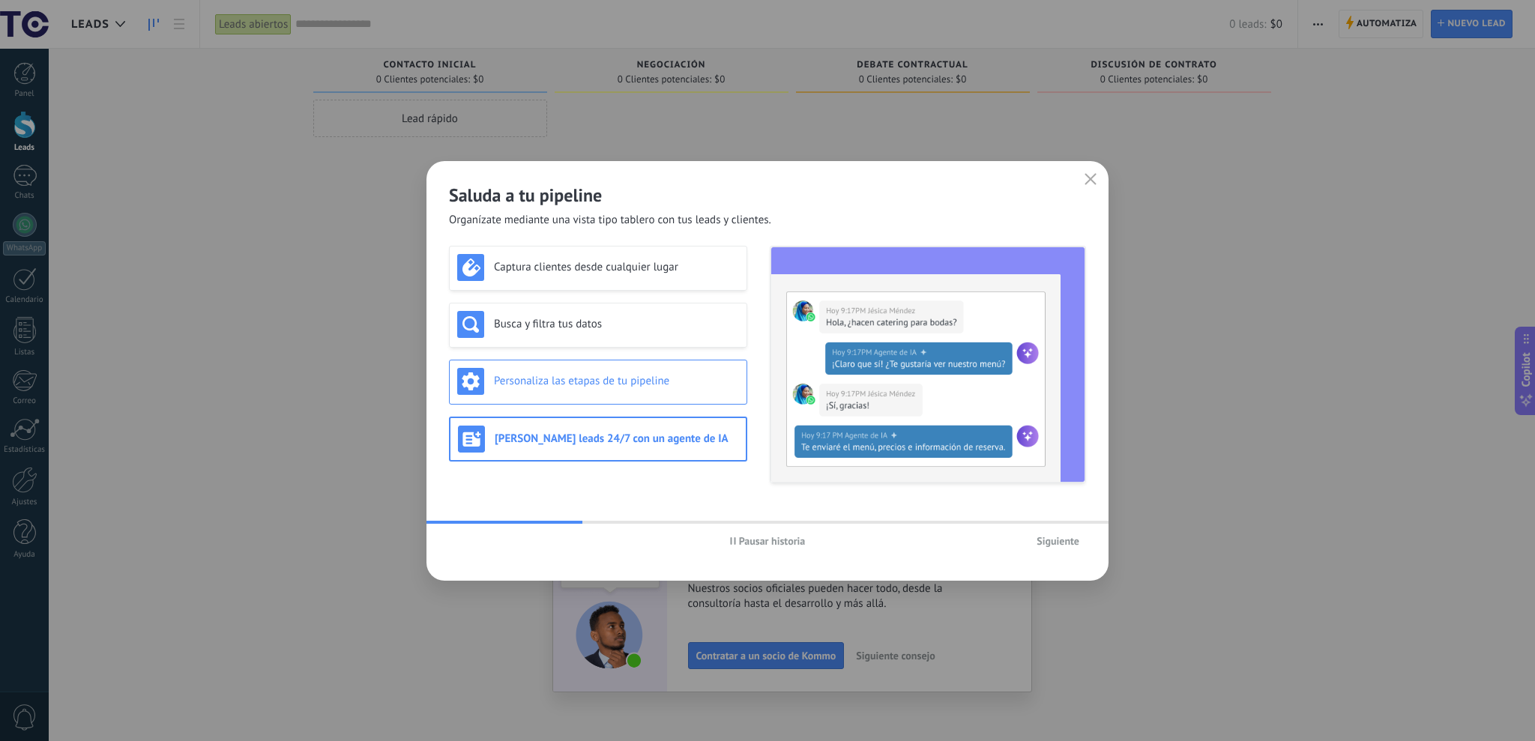
click at [576, 371] on div "Personaliza las etapas de tu pipeline" at bounding box center [598, 381] width 282 height 27
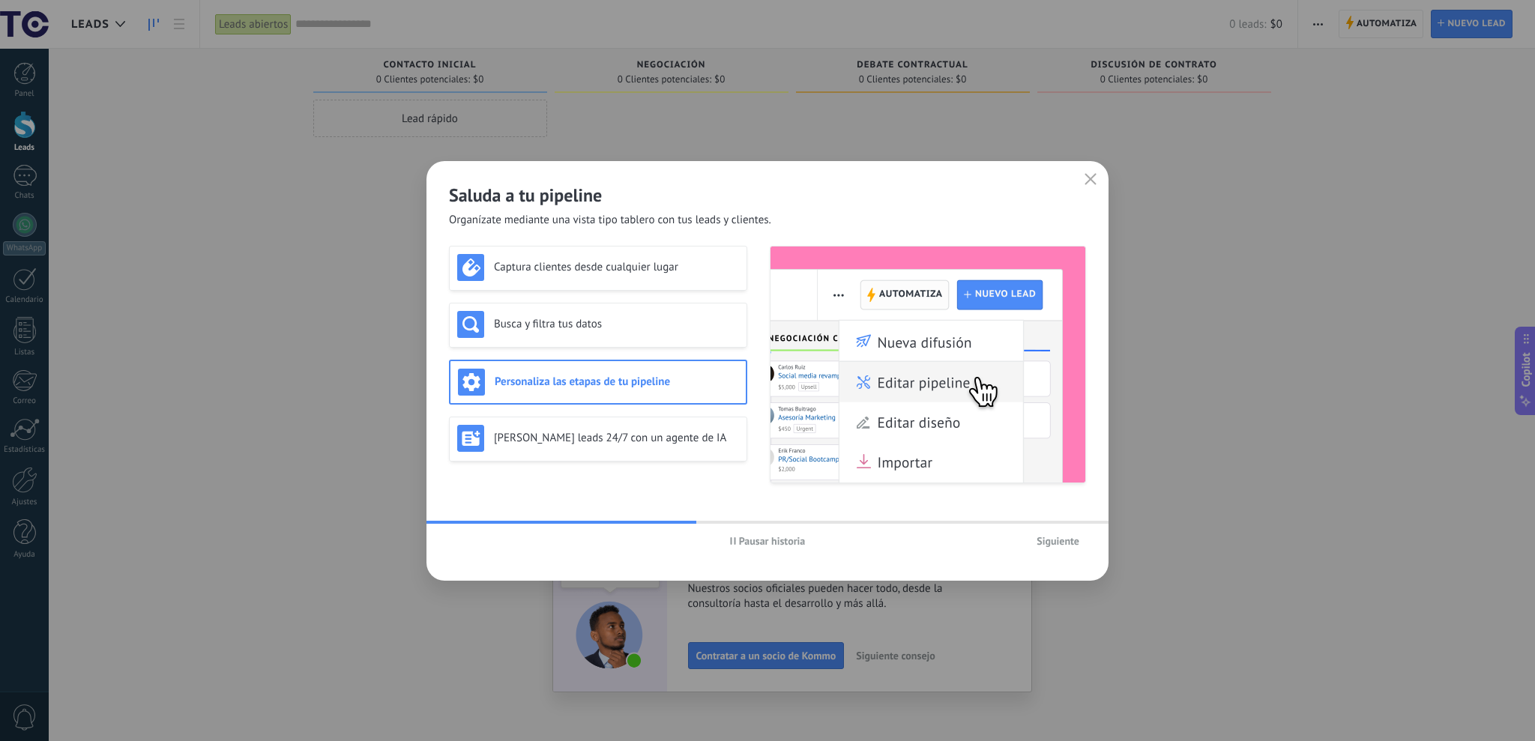
click at [1054, 536] on span "Siguiente" at bounding box center [1058, 541] width 43 height 10
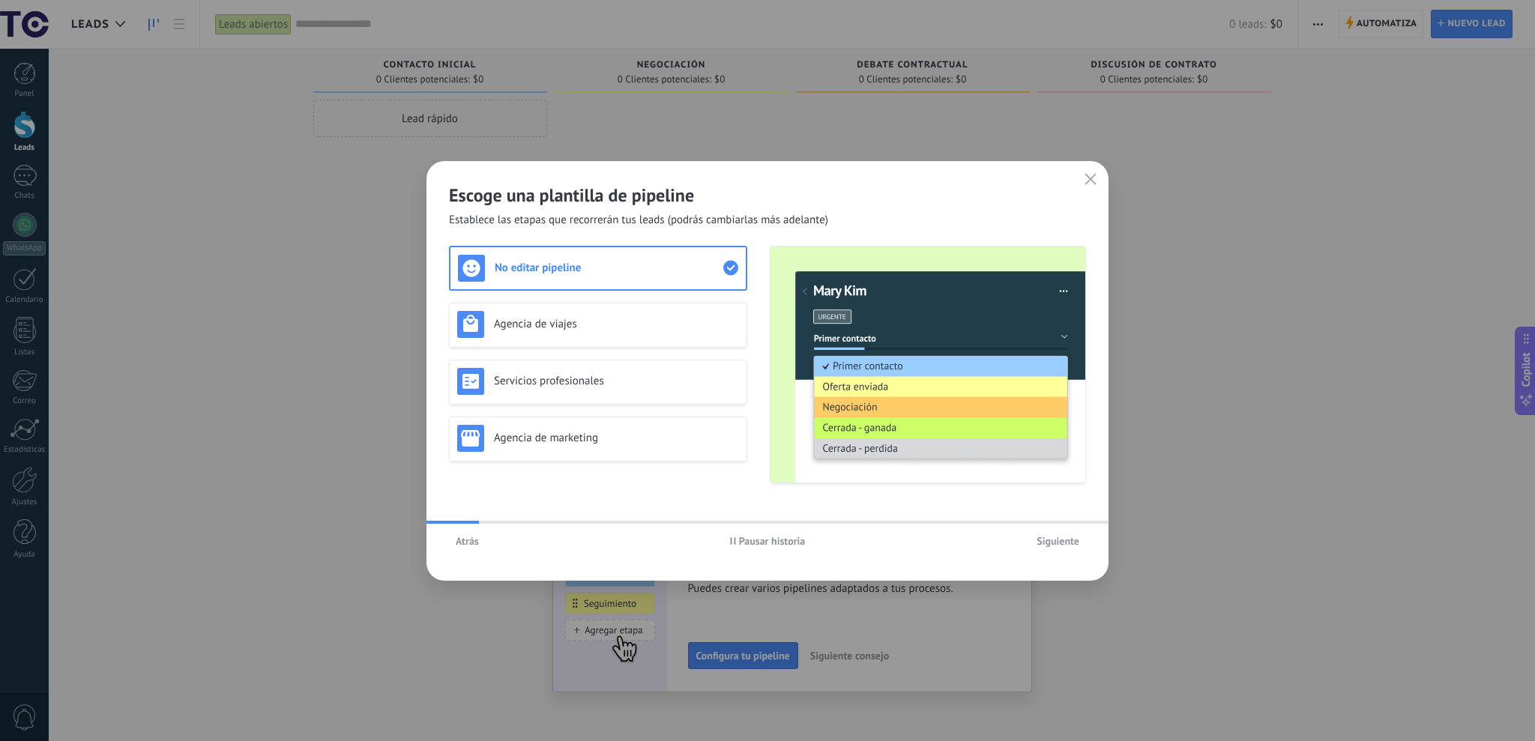
click at [765, 540] on span "Pausar historia" at bounding box center [772, 541] width 67 height 10
click at [489, 320] on div "Agencia de viajes" at bounding box center [598, 324] width 282 height 27
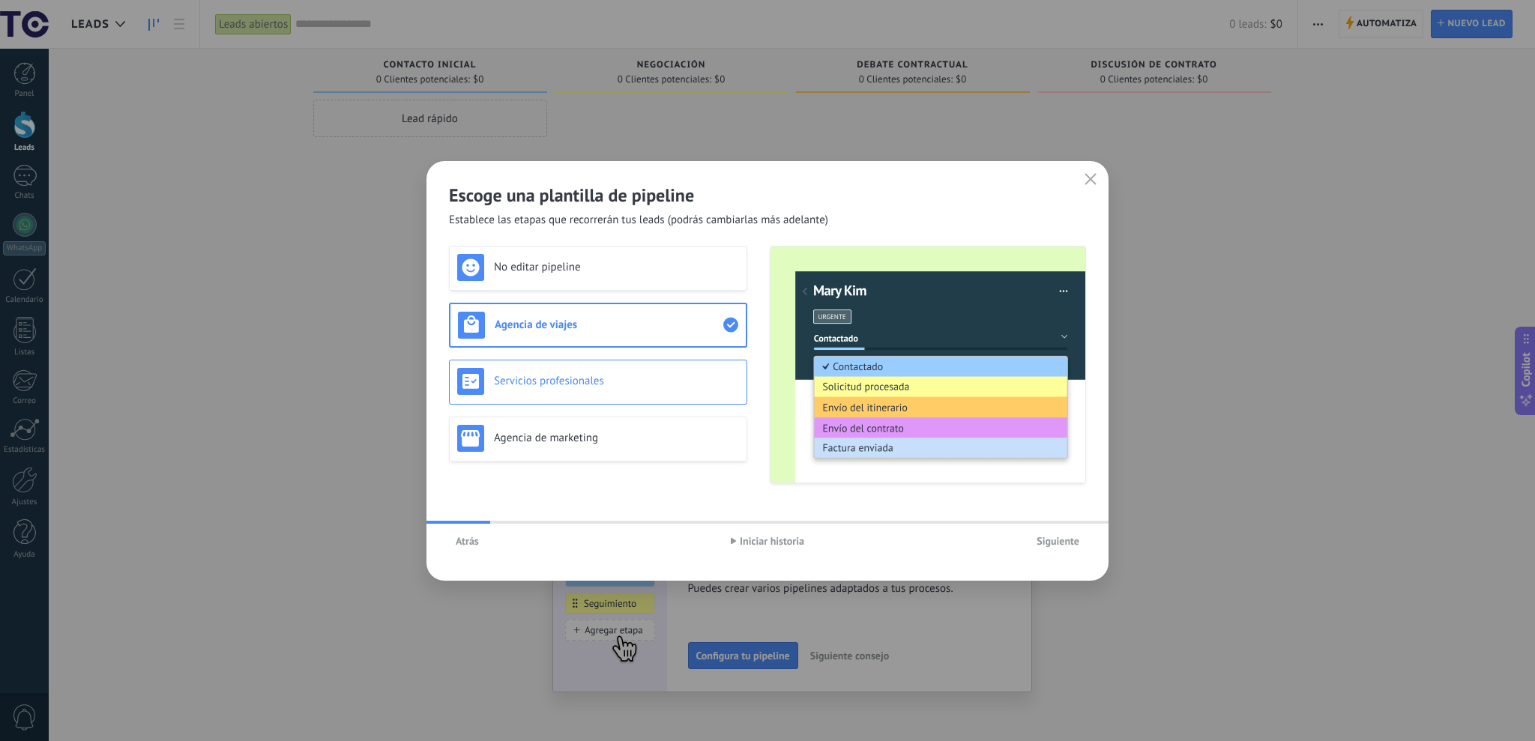
click at [504, 372] on div "Servicios profesionales" at bounding box center [598, 381] width 282 height 27
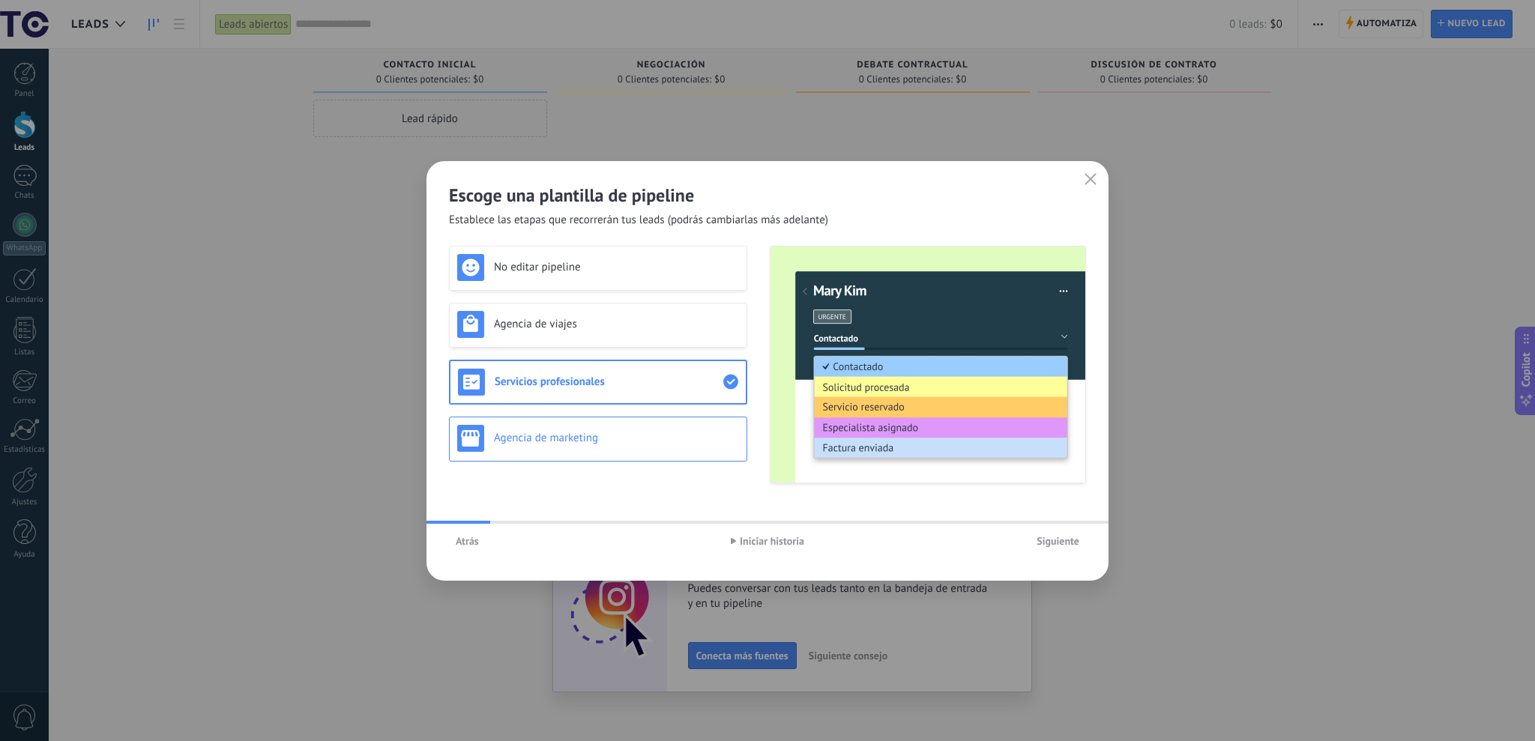
click at [536, 431] on h3 "Agencia de marketing" at bounding box center [616, 438] width 245 height 14
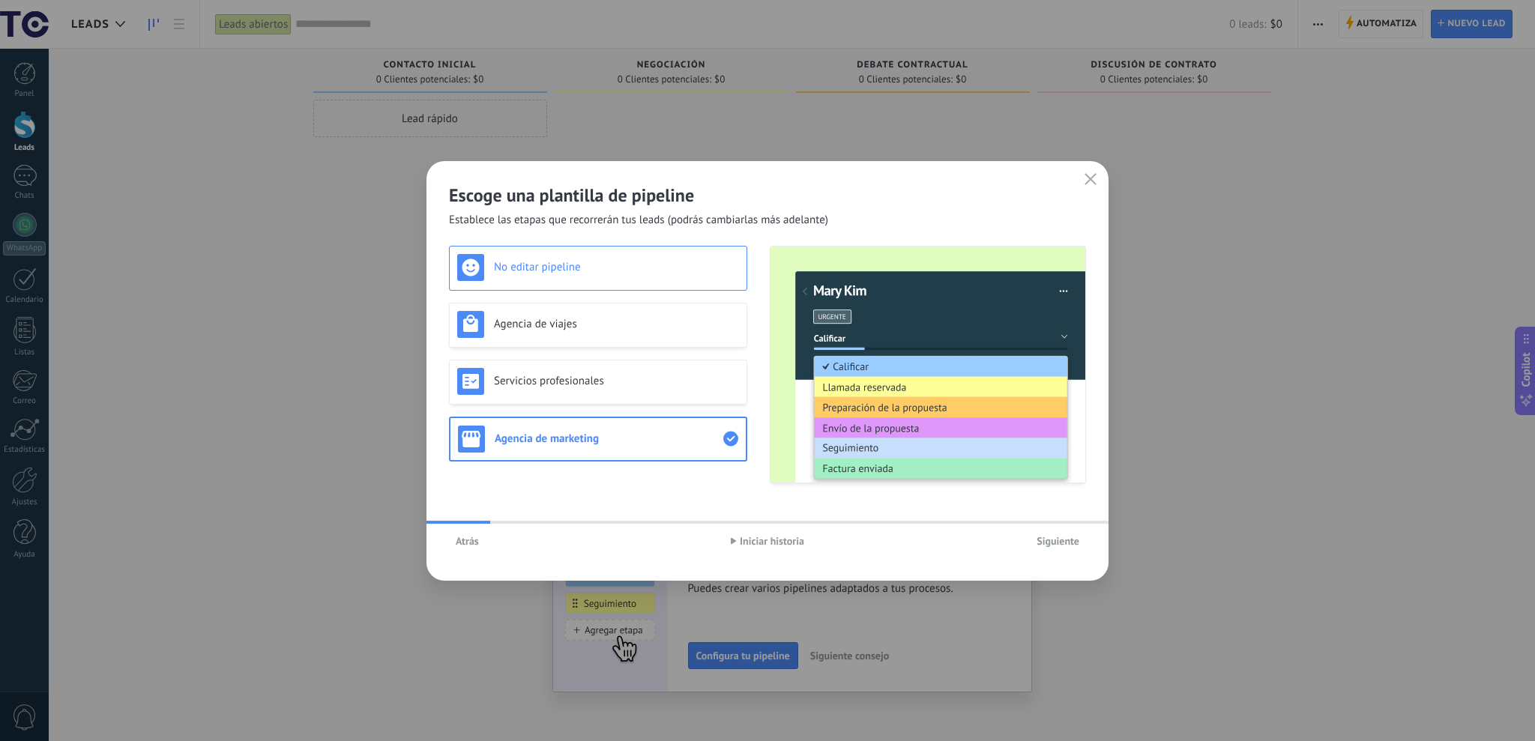
click at [570, 274] on div "No editar pipeline" at bounding box center [598, 267] width 282 height 27
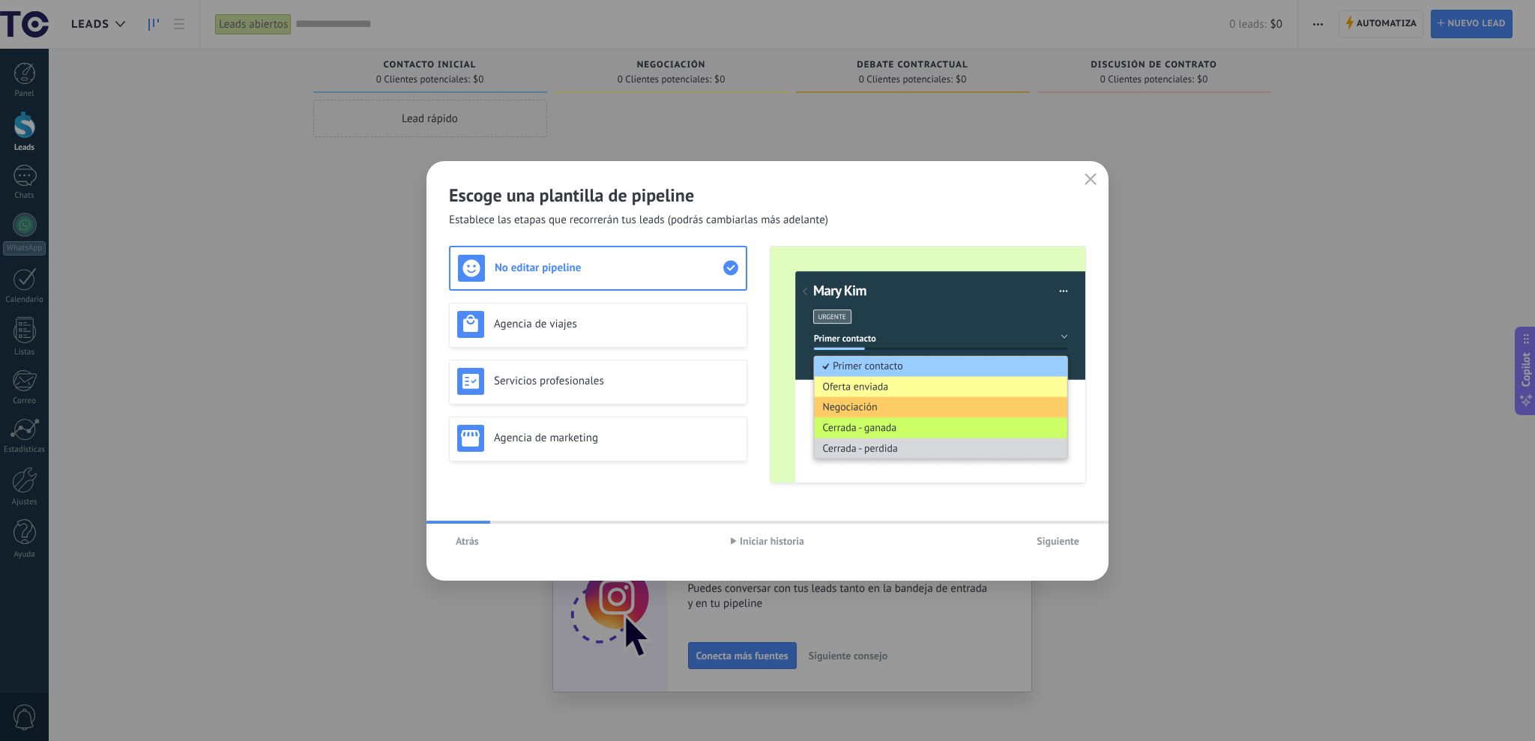
click at [1040, 540] on span "Siguiente" at bounding box center [1058, 541] width 43 height 10
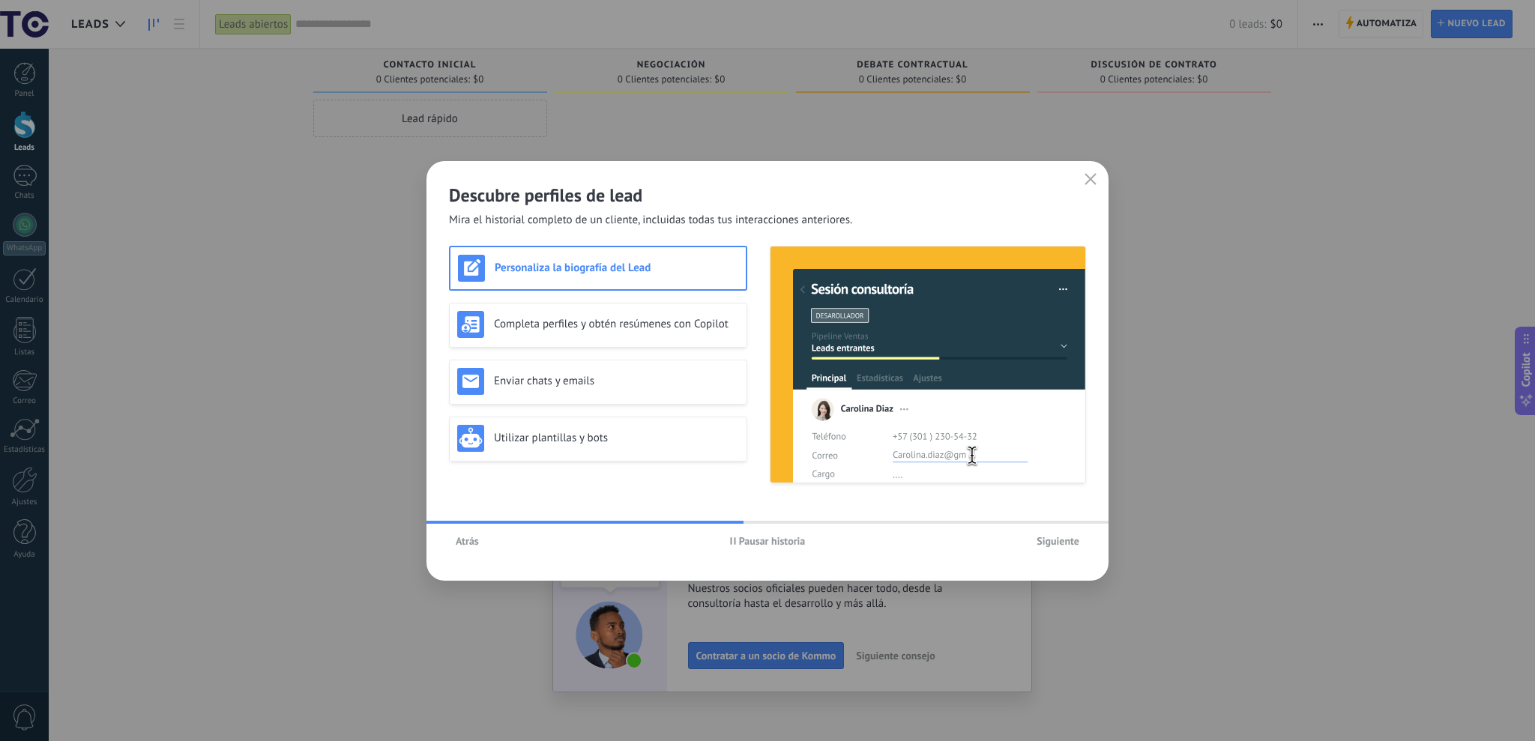
click at [753, 548] on button "Pausar historia" at bounding box center [767, 541] width 89 height 22
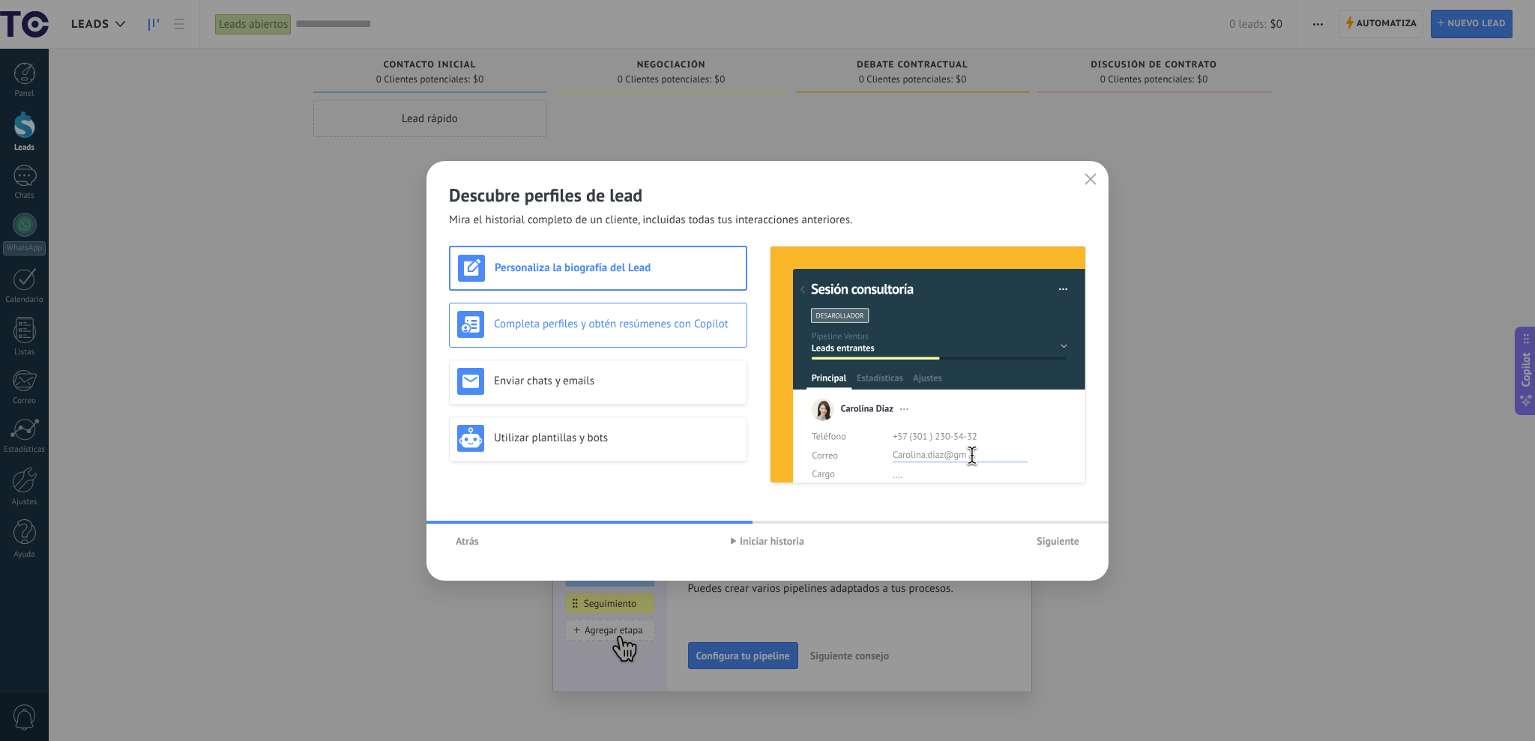
click at [615, 317] on h3 "Completa perfiles y obtén resúmenes con Copilot" at bounding box center [616, 324] width 245 height 14
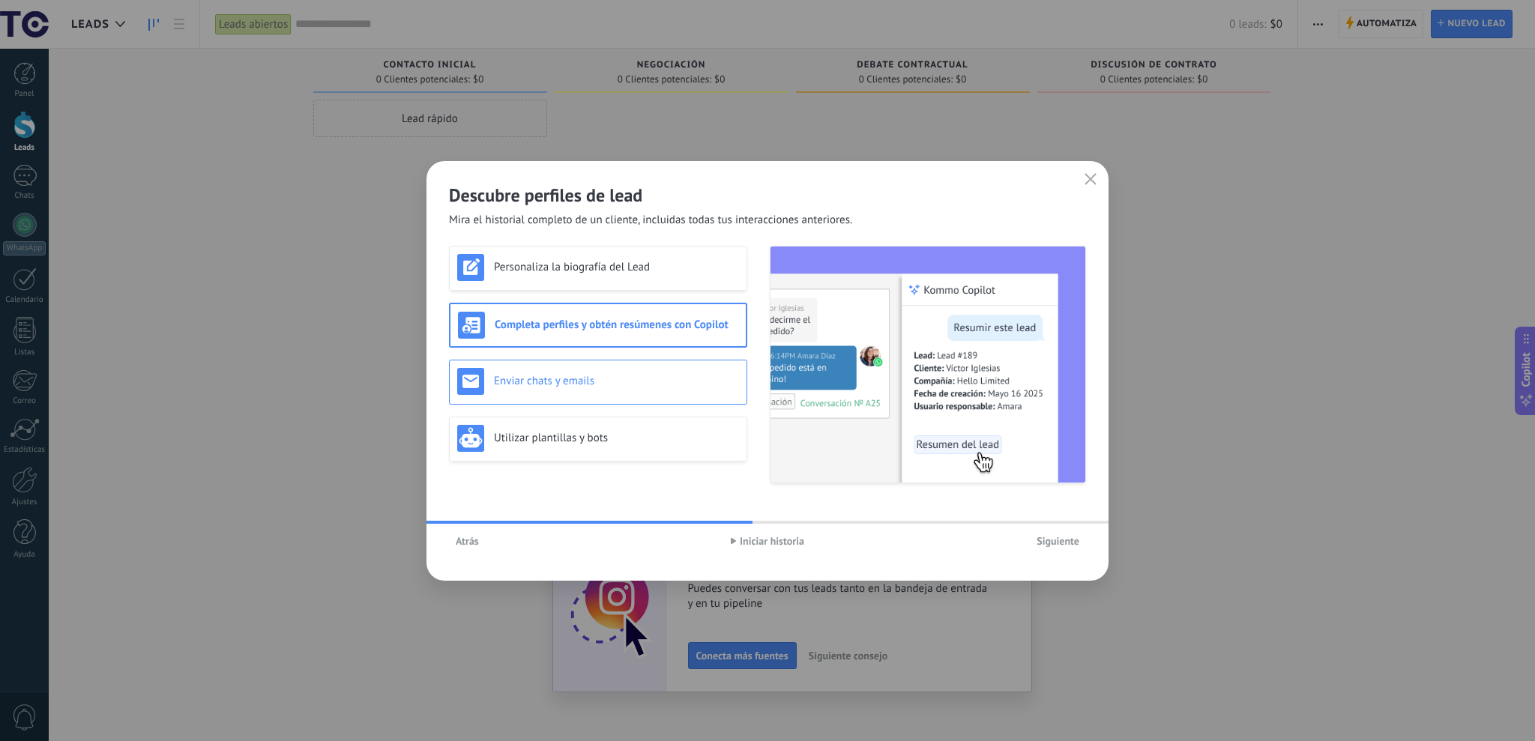
click at [585, 382] on h3 "Enviar chats y emails" at bounding box center [616, 381] width 245 height 14
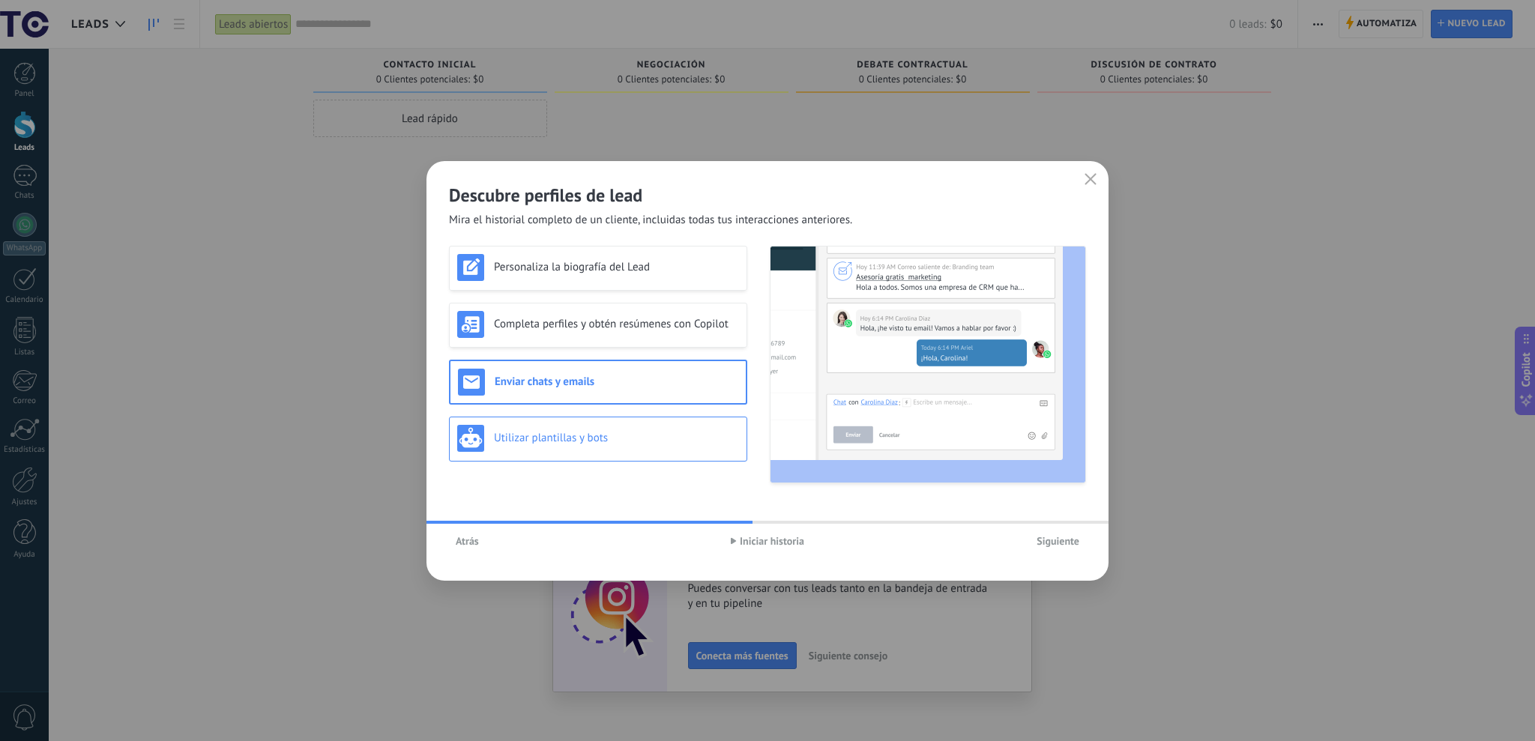
click at [569, 426] on div "Utilizar plantillas y bots" at bounding box center [598, 438] width 282 height 27
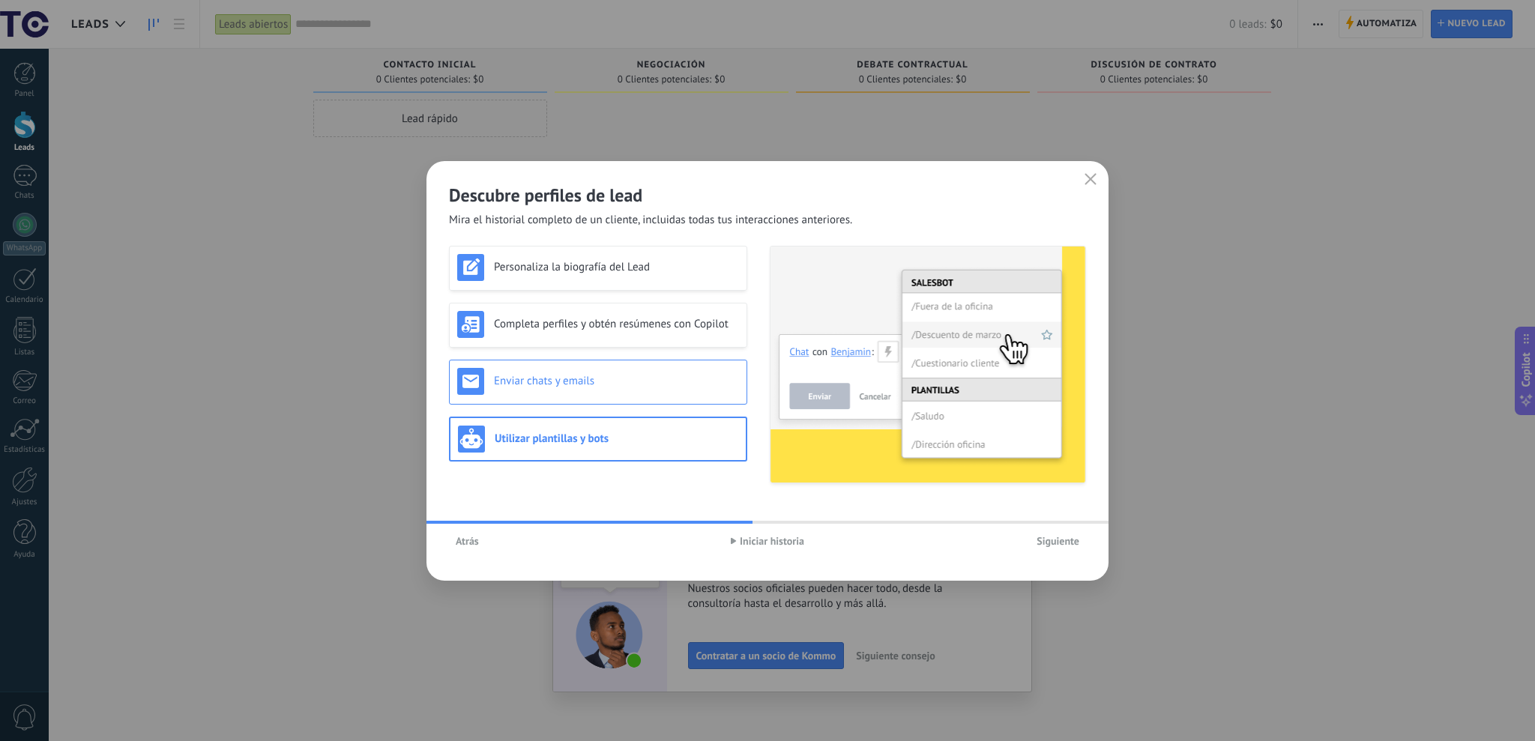
click at [627, 374] on h3 "Enviar chats y emails" at bounding box center [616, 381] width 245 height 14
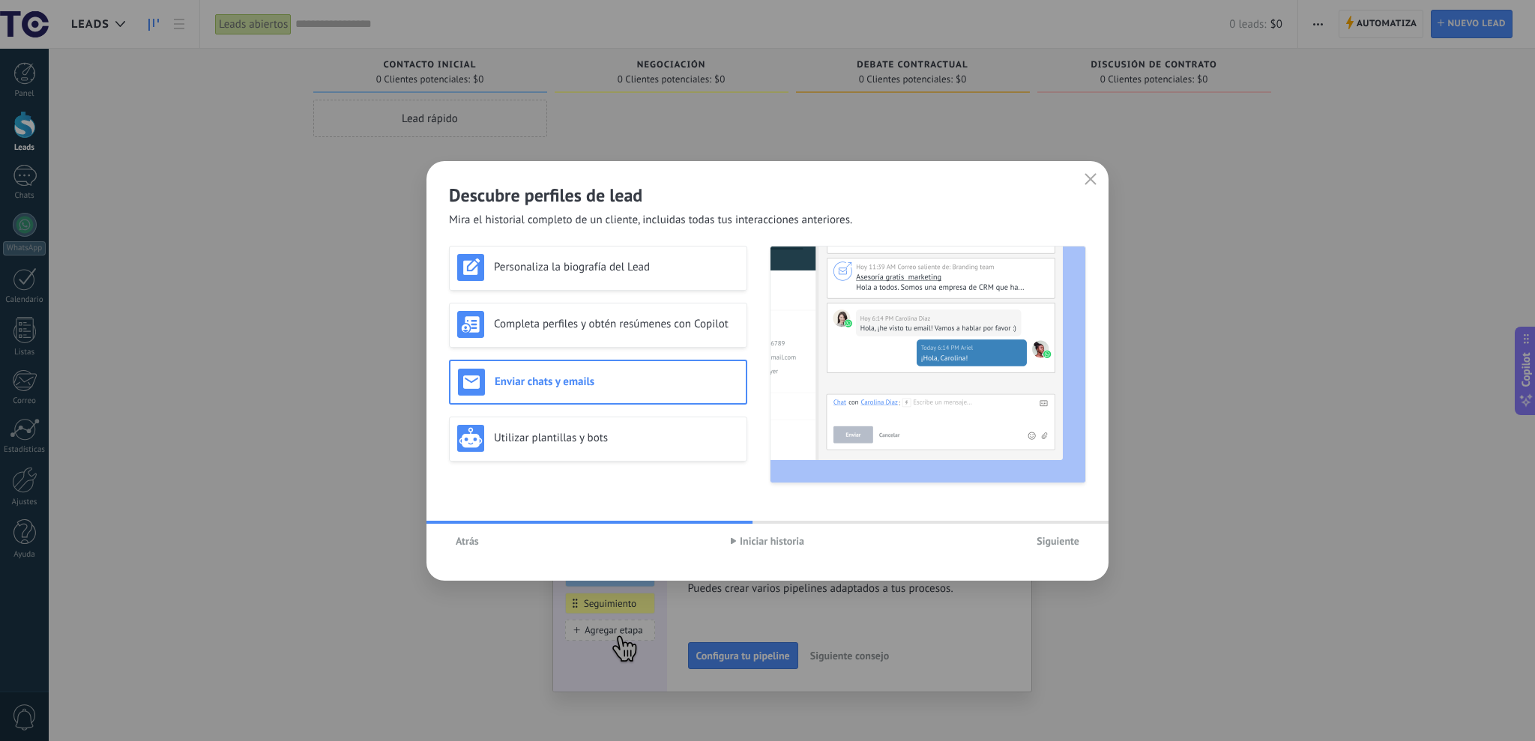
click at [824, 367] on img at bounding box center [928, 365] width 315 height 236
click at [749, 543] on span "Iniciar historia" at bounding box center [772, 541] width 64 height 10
click at [749, 543] on span "Pausar historia" at bounding box center [772, 541] width 67 height 10
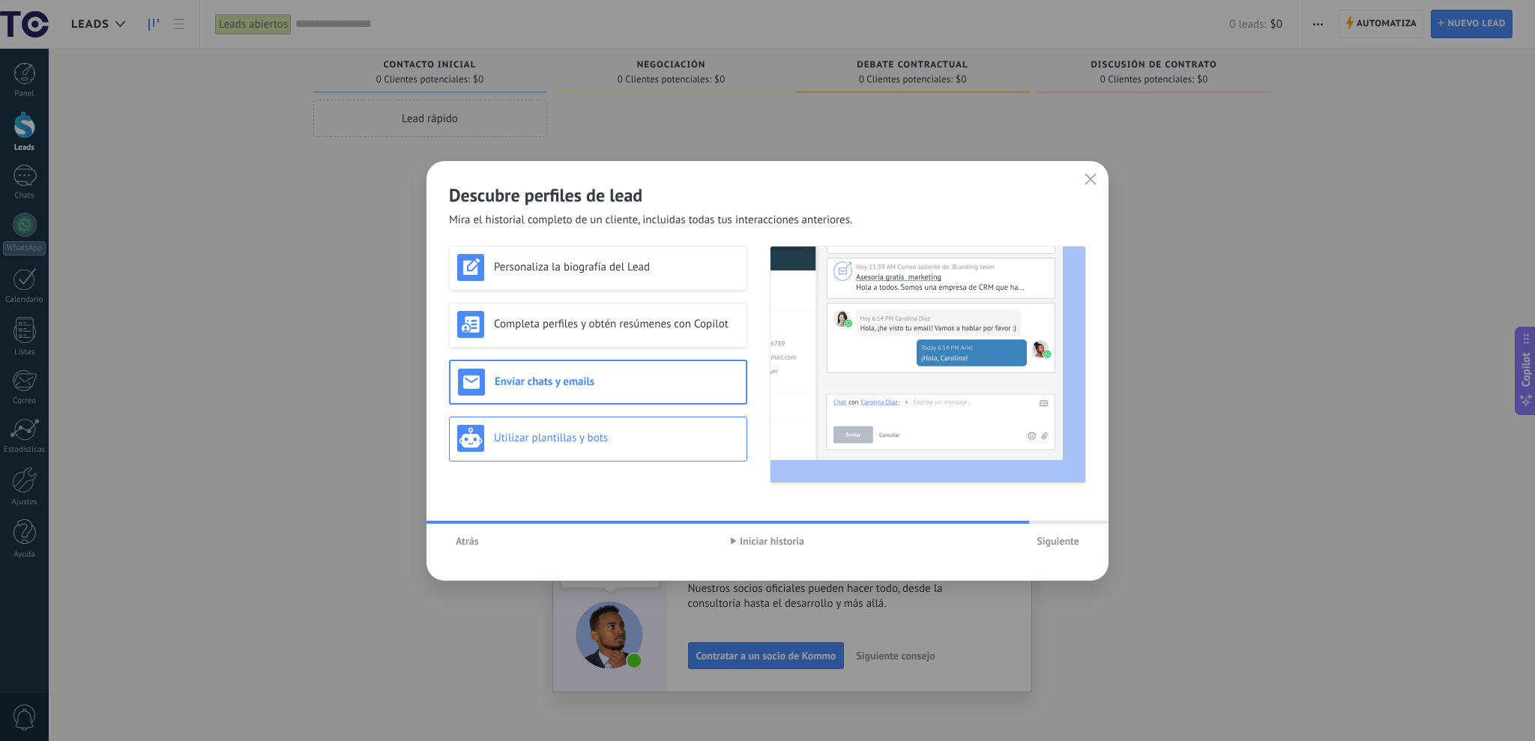
click at [601, 432] on h3 "Utilizar plantillas y bots" at bounding box center [616, 438] width 245 height 14
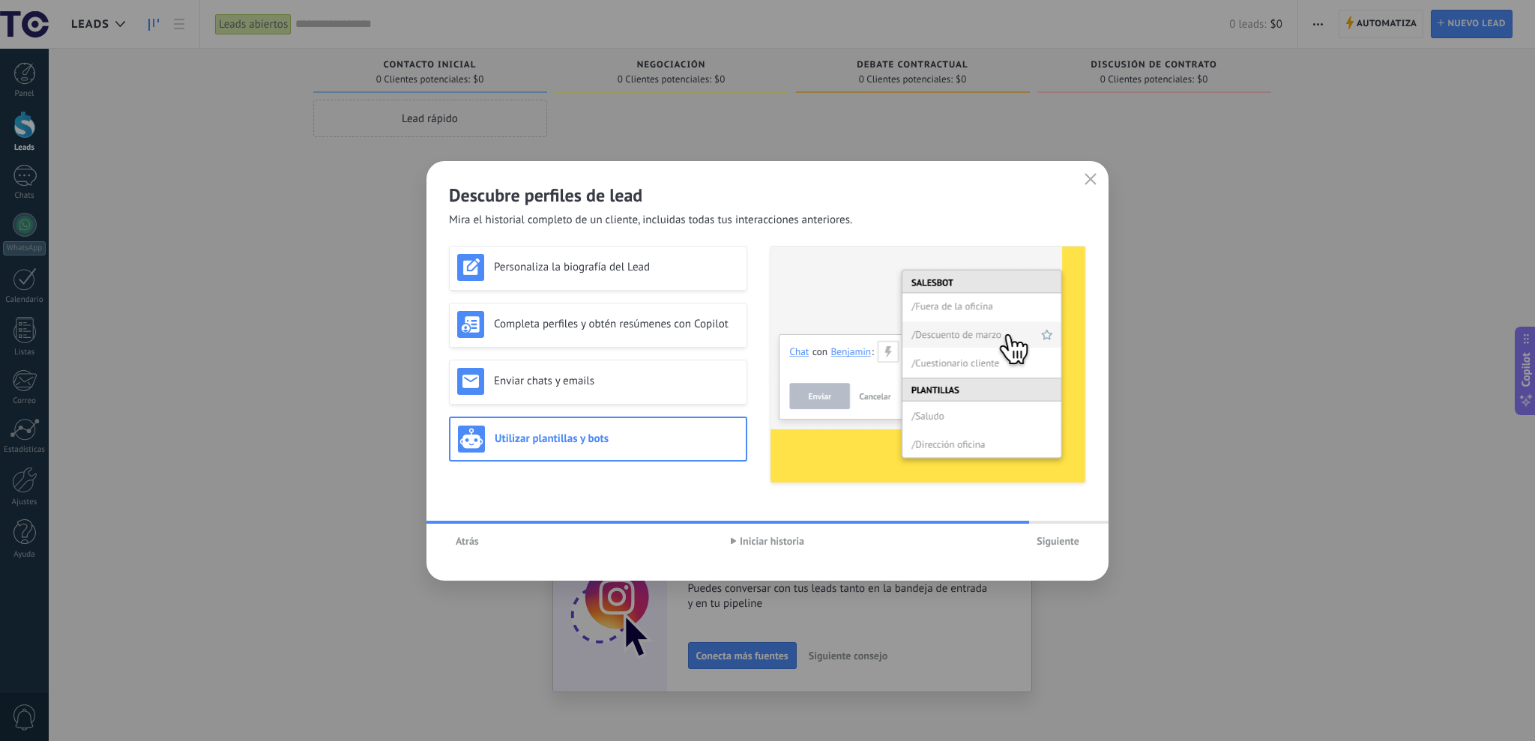
click at [292, 395] on div "Descubre perfiles de lead Mira el historial completo de un cliente, incluidas t…" at bounding box center [767, 370] width 1535 height 741
click at [1067, 548] on button "Siguiente" at bounding box center [1058, 541] width 56 height 22
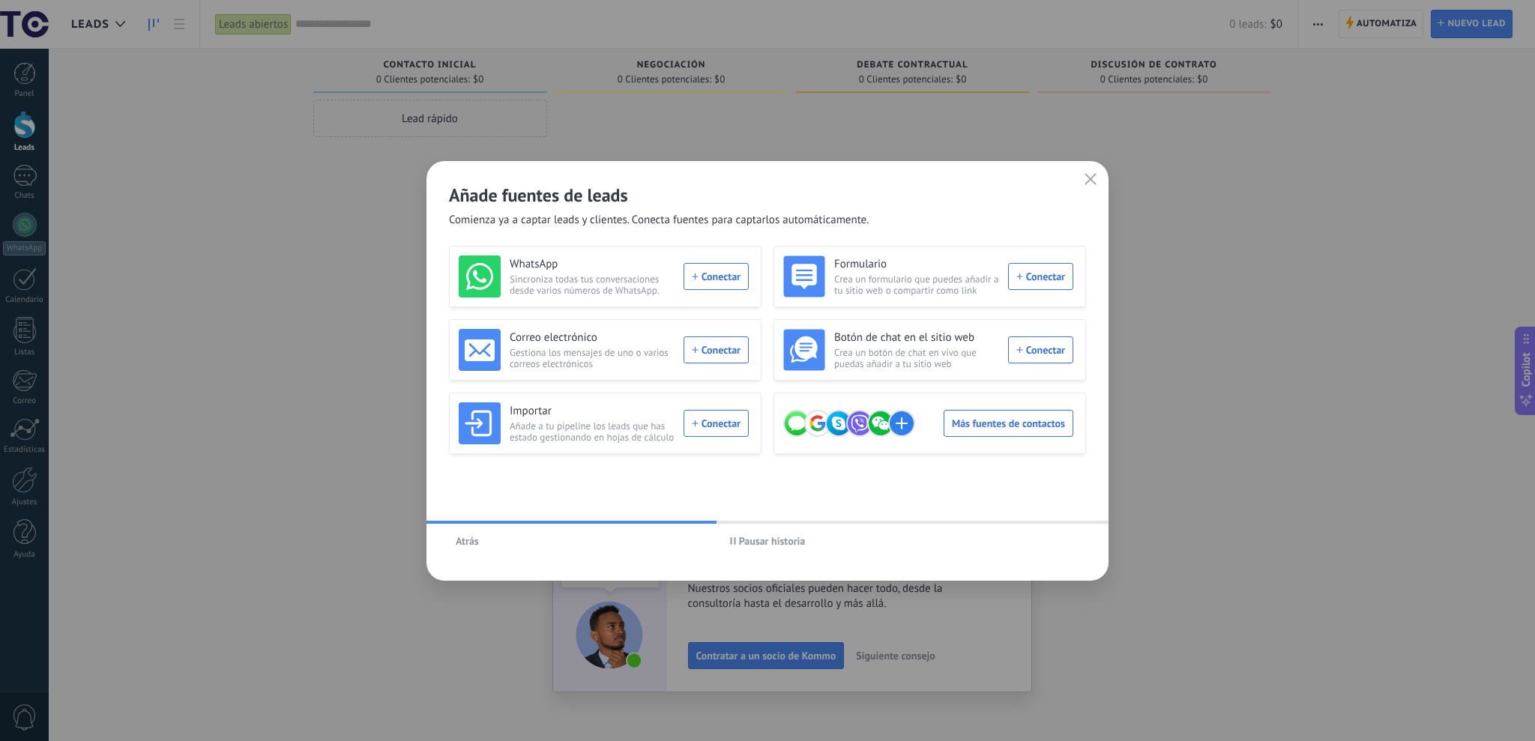
click at [787, 546] on span "Pausar historia" at bounding box center [772, 541] width 67 height 10
click at [1090, 178] on icon "button" at bounding box center [1091, 179] width 12 height 12
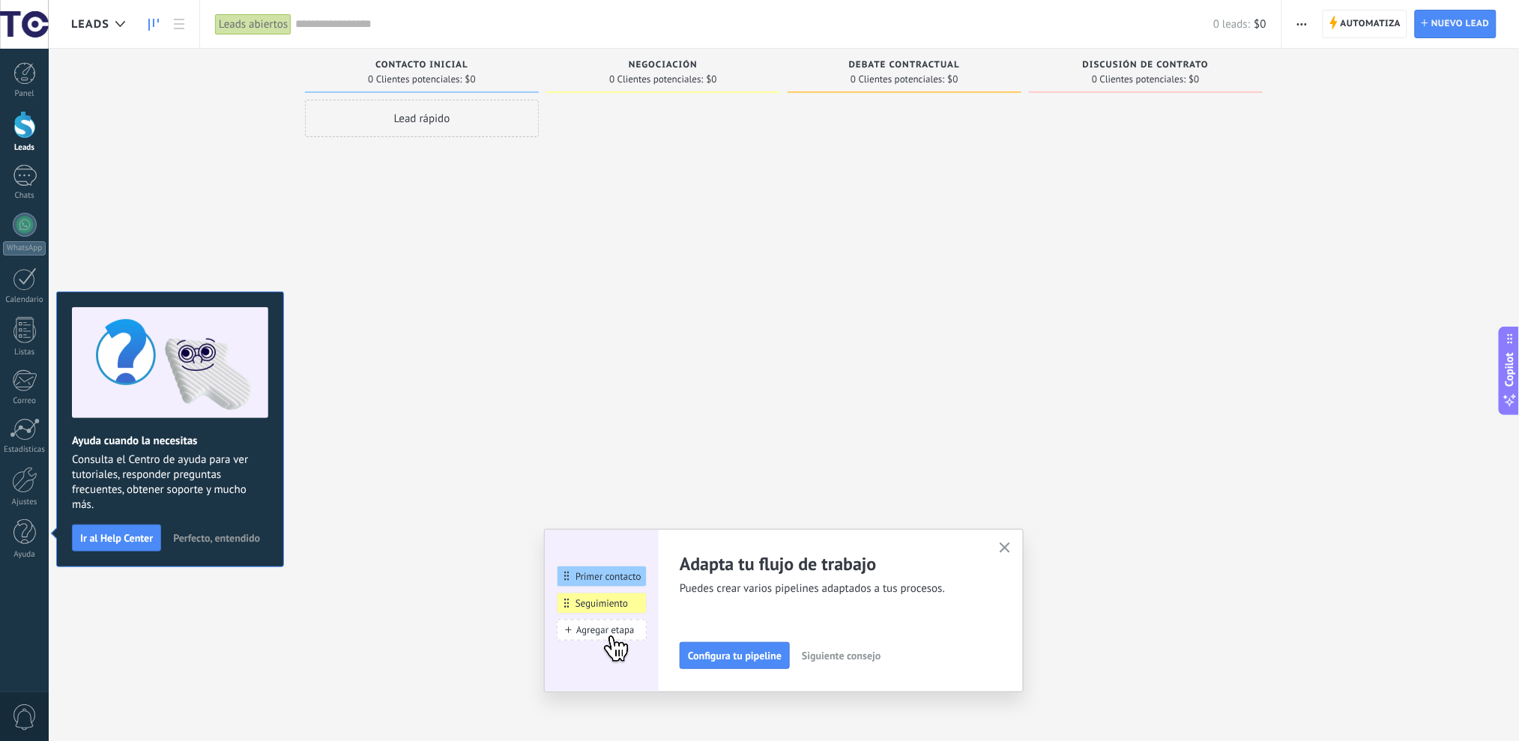
click at [244, 527] on button "Perfecto, entendido" at bounding box center [216, 538] width 100 height 22
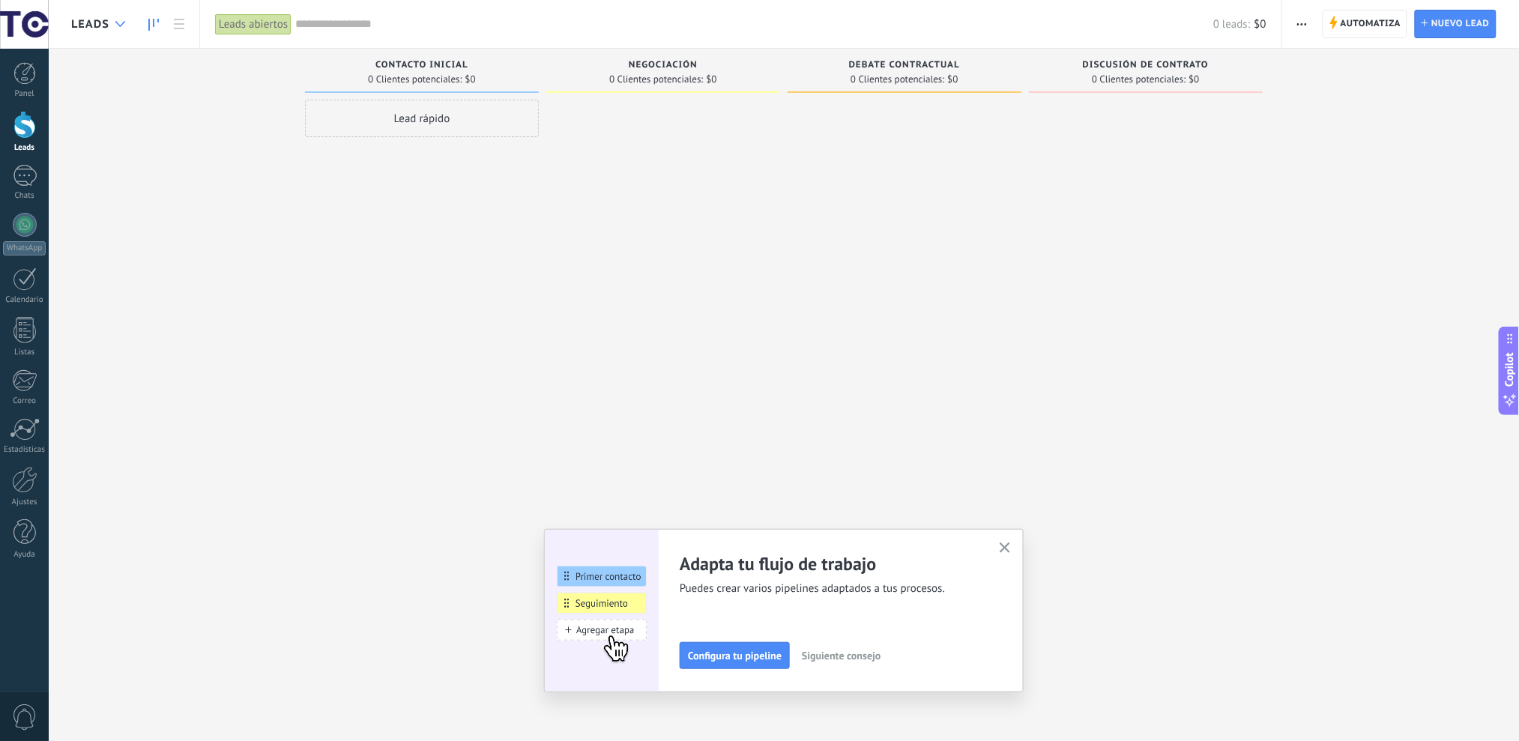
click at [123, 21] on icon at bounding box center [120, 24] width 10 height 6
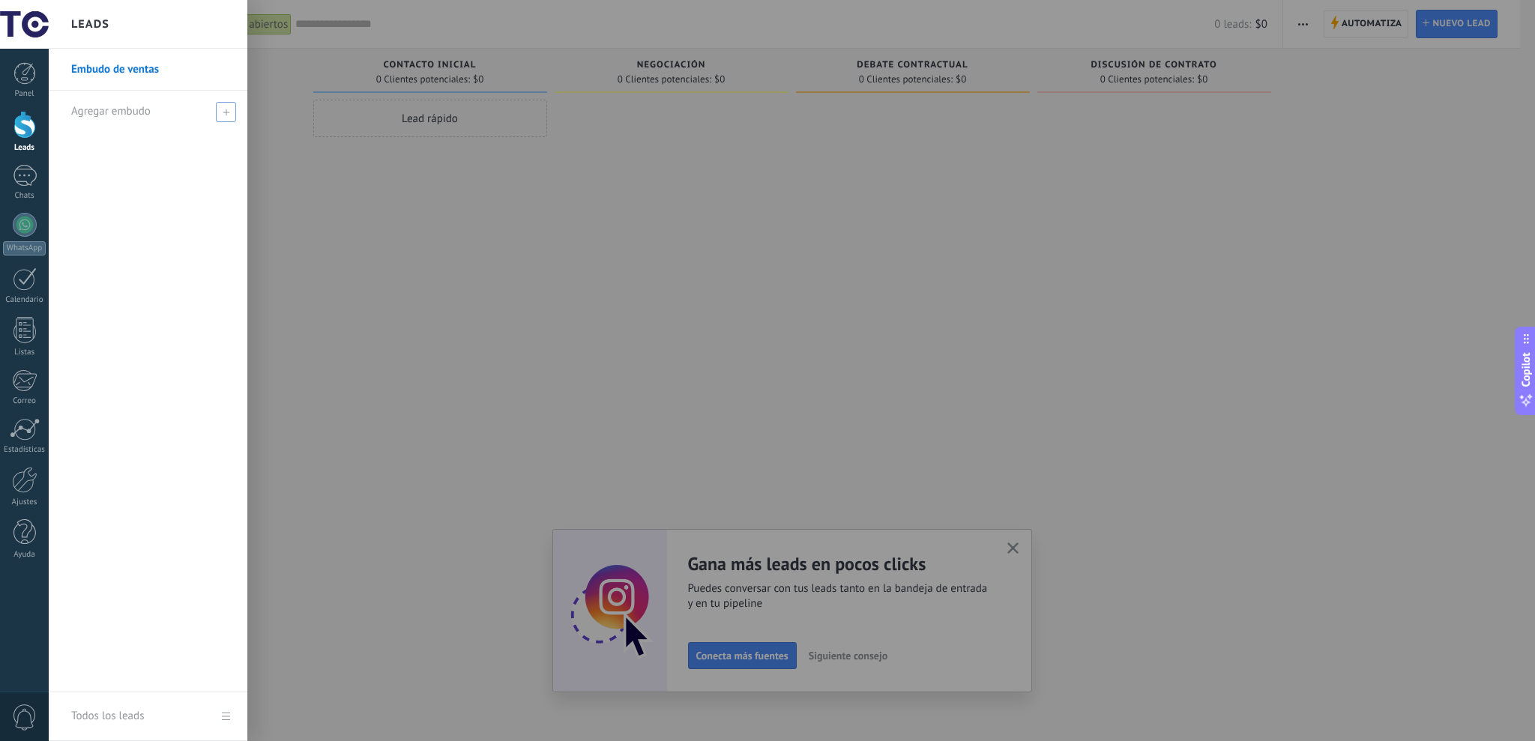
click at [214, 117] on div "Agregar embudo" at bounding box center [151, 111] width 161 height 41
click at [221, 116] on span at bounding box center [227, 111] width 13 height 10
click at [101, 69] on link "Embudo de ventas" at bounding box center [151, 70] width 161 height 42
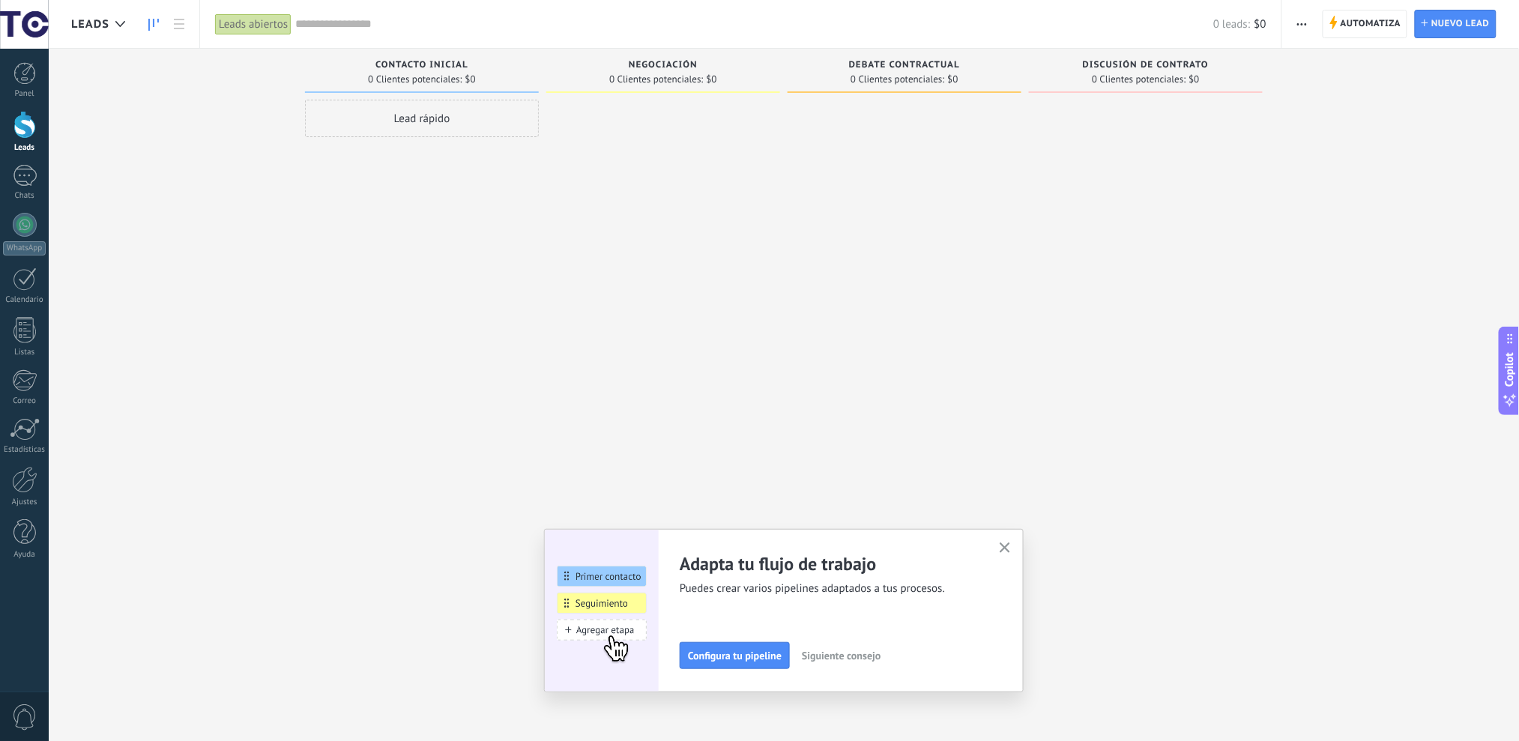
click at [257, 22] on div "Leads abiertos" at bounding box center [253, 24] width 76 height 22
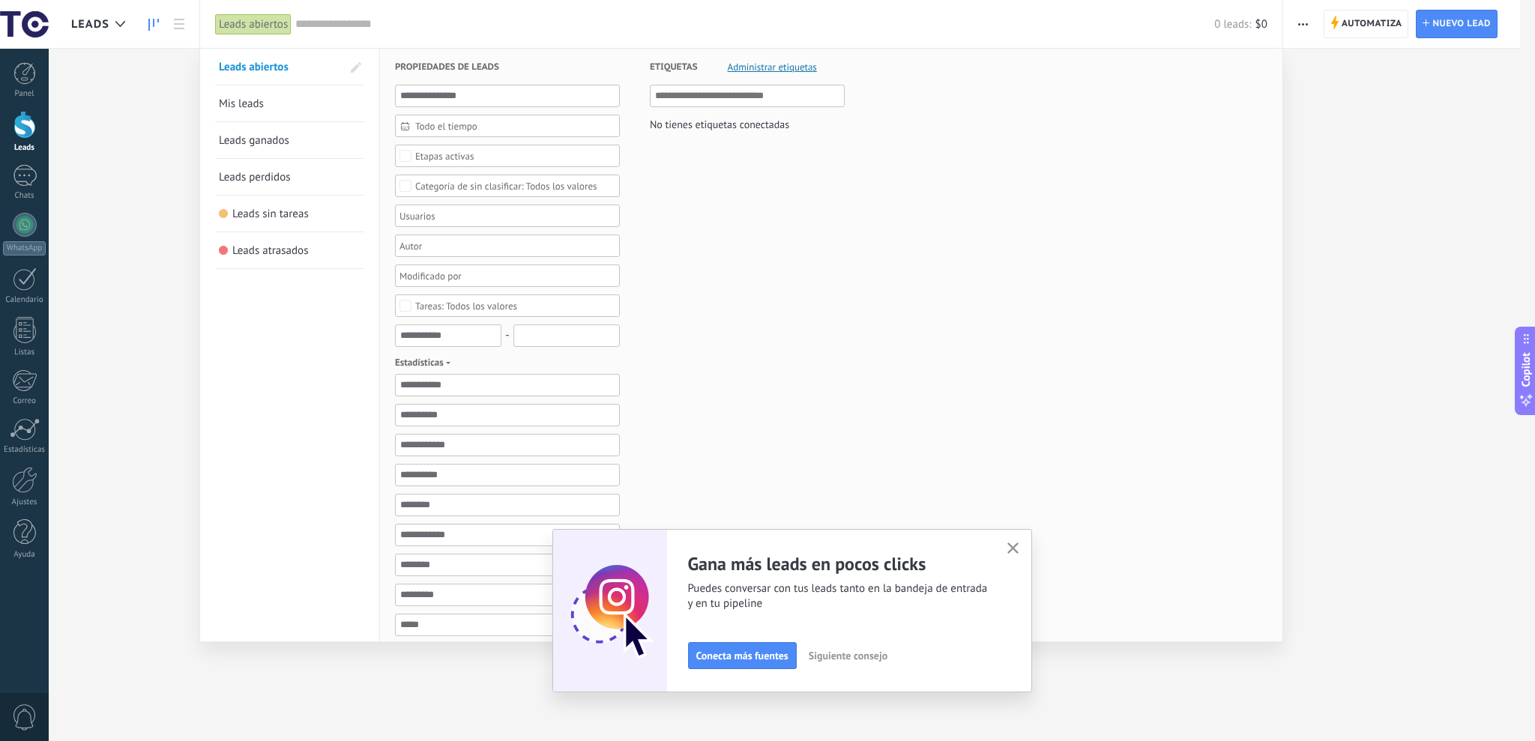
click at [237, 106] on span "Mis leads" at bounding box center [241, 104] width 45 height 14
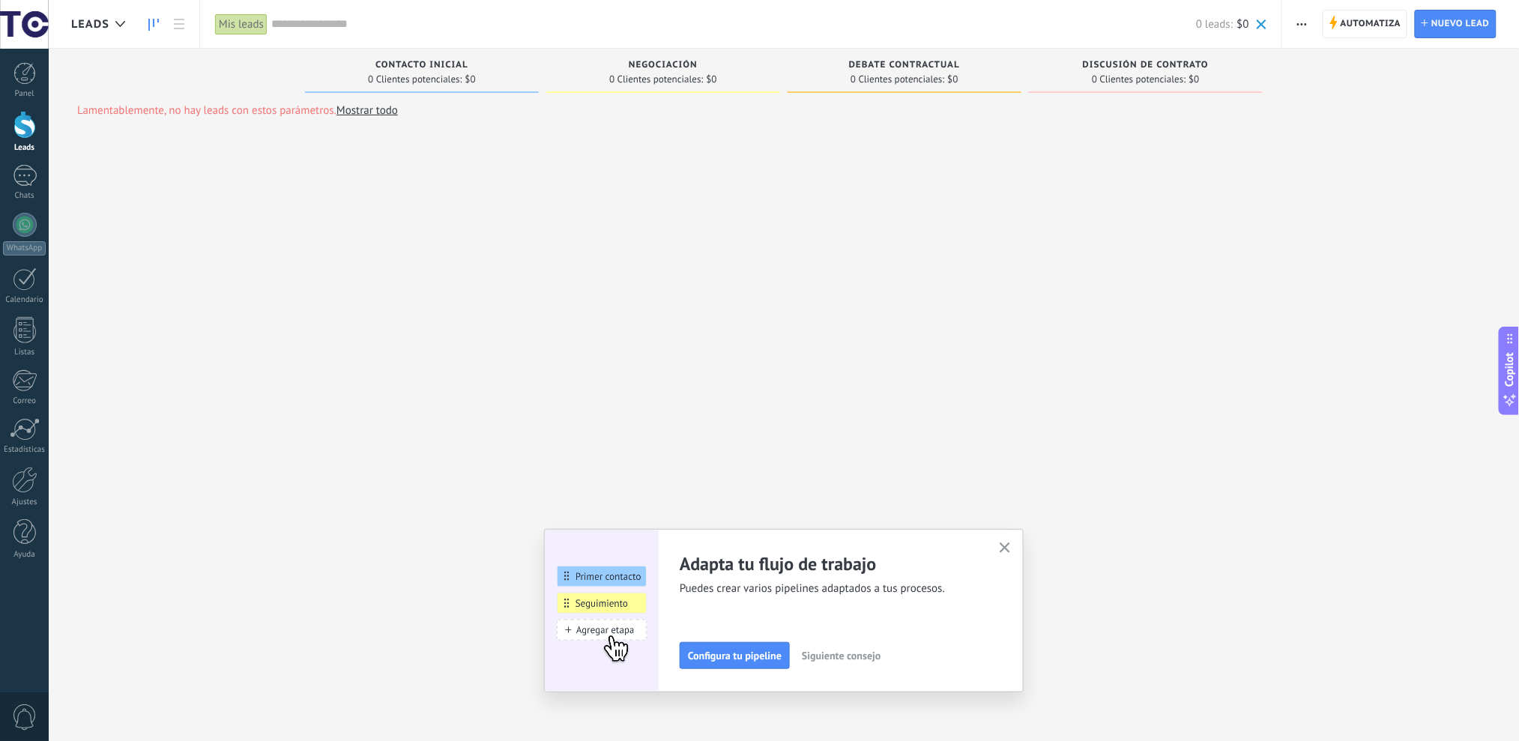
click at [226, 24] on div "Mis leads" at bounding box center [241, 24] width 52 height 22
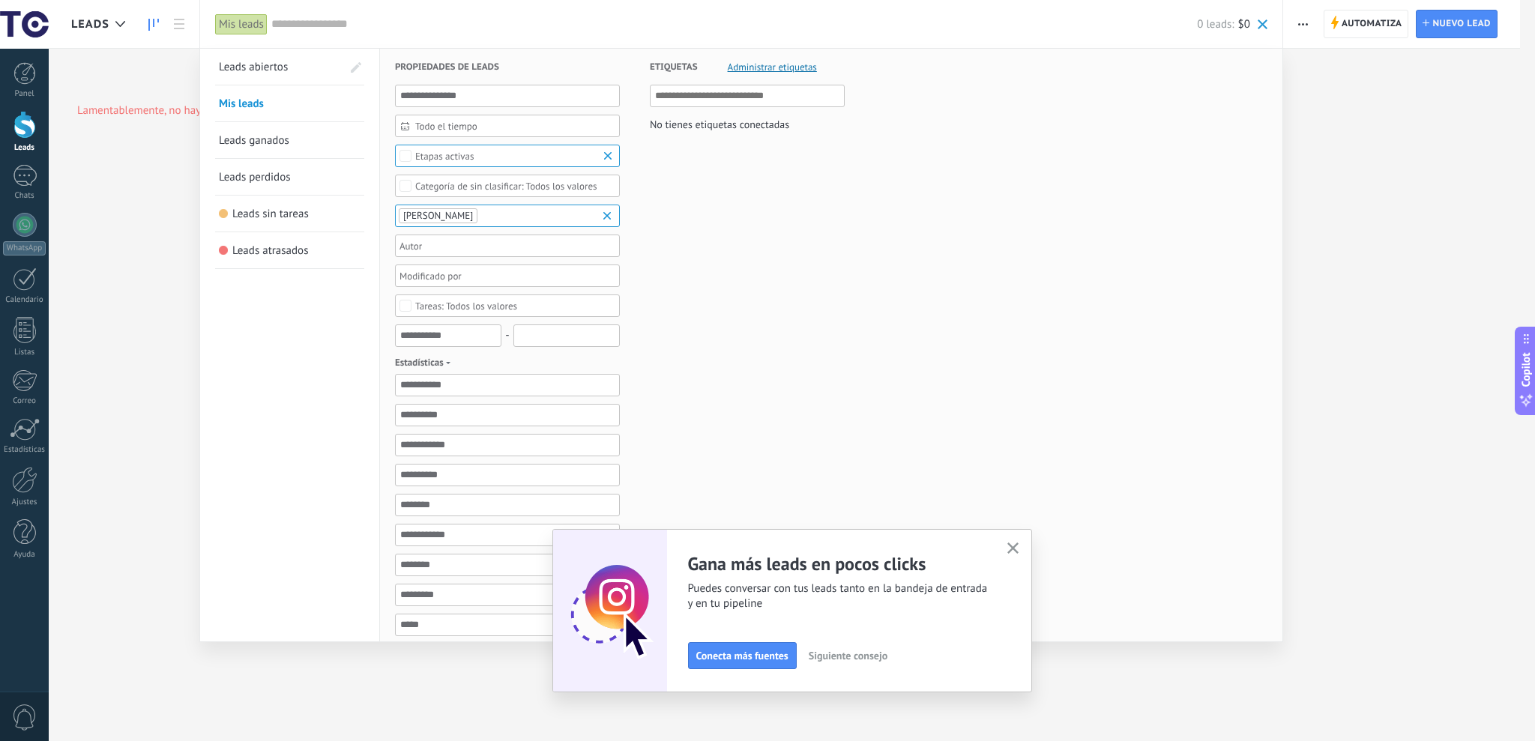
click at [1015, 546] on use "button" at bounding box center [1012, 548] width 11 height 11
